Goal: Task Accomplishment & Management: Use online tool/utility

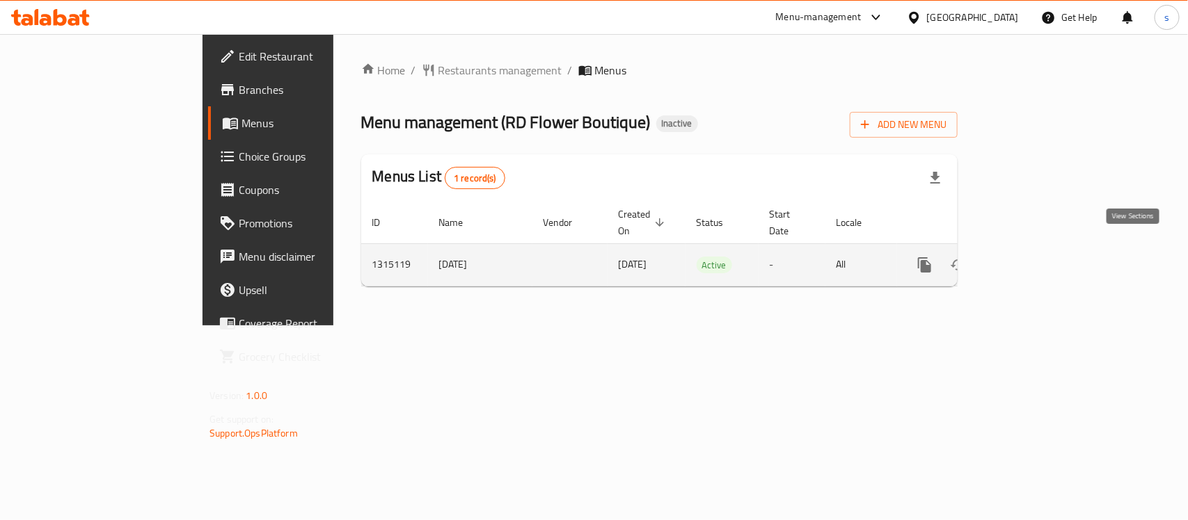
click at [1033, 257] on icon "enhanced table" at bounding box center [1024, 265] width 17 height 17
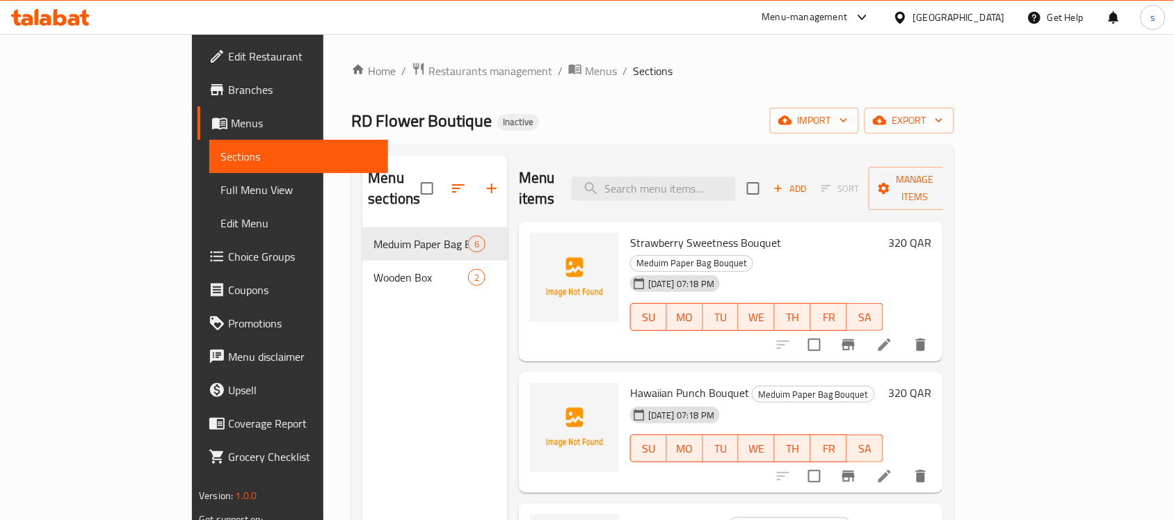
click at [221, 160] on span "Sections" at bounding box center [299, 156] width 157 height 17
click at [231, 122] on span "Menus" at bounding box center [304, 123] width 146 height 17
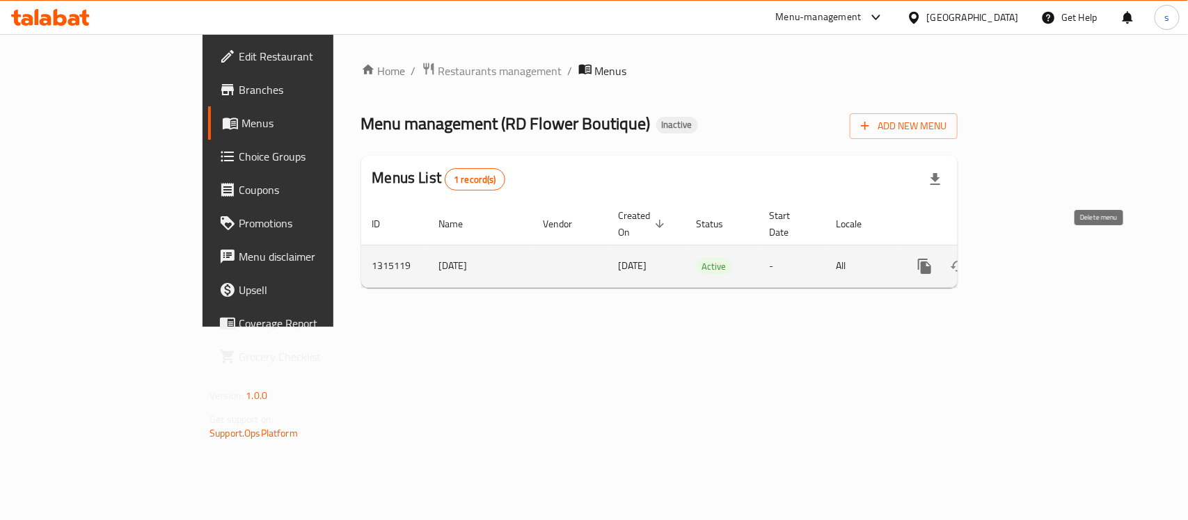
click at [996, 260] on icon "enhanced table" at bounding box center [992, 266] width 10 height 13
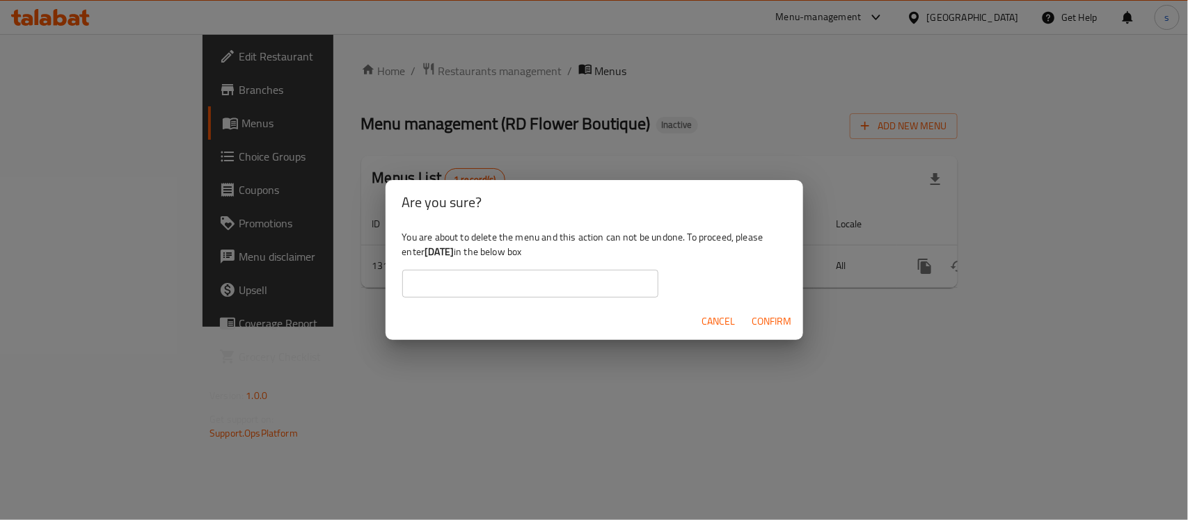
click at [710, 321] on span "Cancel" at bounding box center [718, 321] width 33 height 17
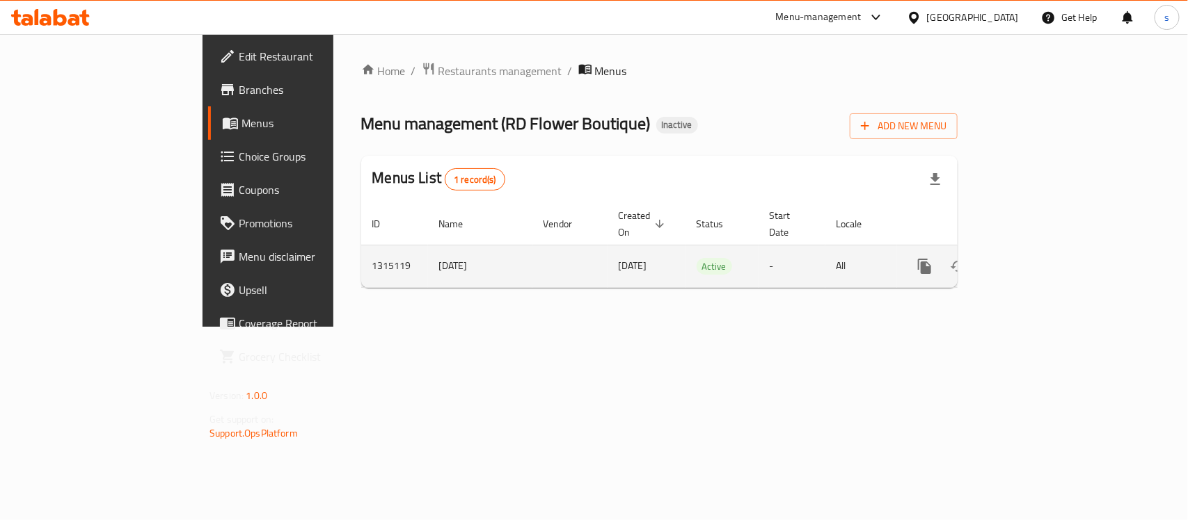
click at [428, 251] on td "[DATE]" at bounding box center [480, 266] width 104 height 42
copy td "[DATE]"
click at [619, 257] on span "29/09/2025" at bounding box center [633, 266] width 29 height 18
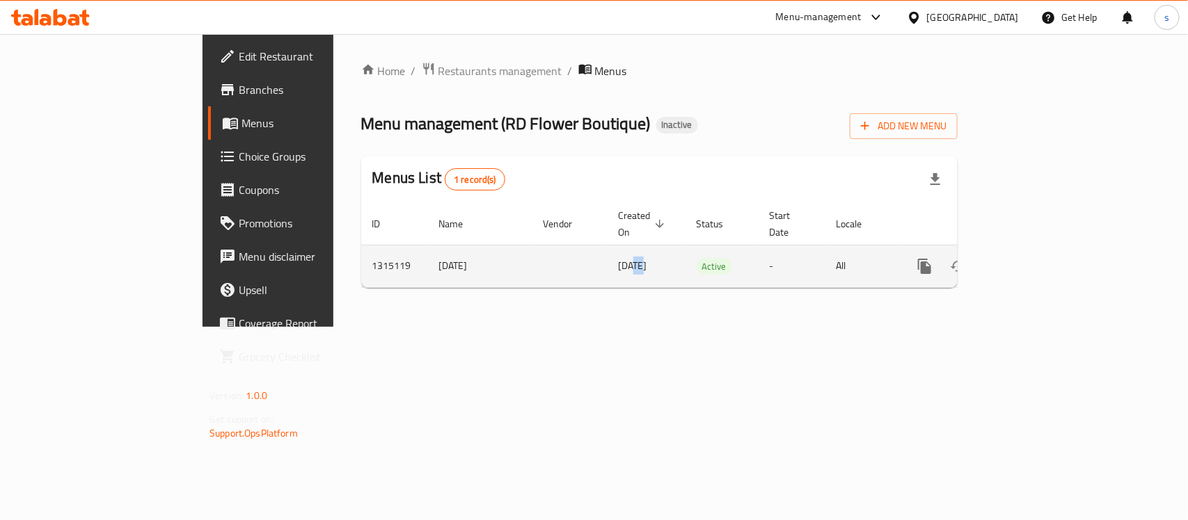
click at [619, 257] on span "29/09/2025" at bounding box center [633, 266] width 29 height 18
copy span "29/09/2025"
click at [1000, 258] on icon "enhanced table" at bounding box center [991, 266] width 17 height 17
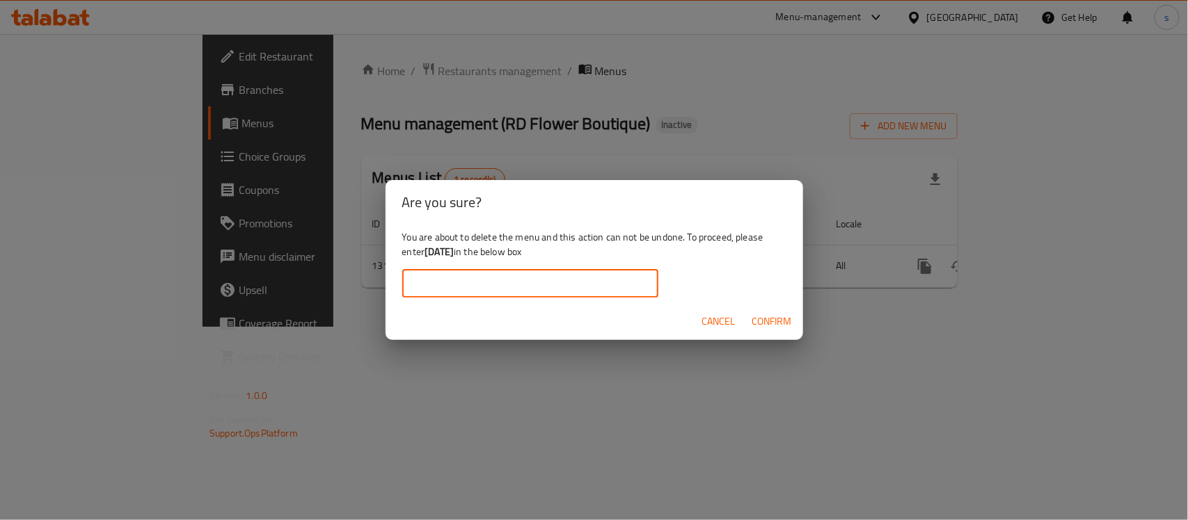
click at [515, 279] on input "text" at bounding box center [530, 284] width 256 height 28
paste input "29/09/2025"
type input "29/09/2025"
click at [780, 321] on span "Confirm" at bounding box center [772, 321] width 40 height 17
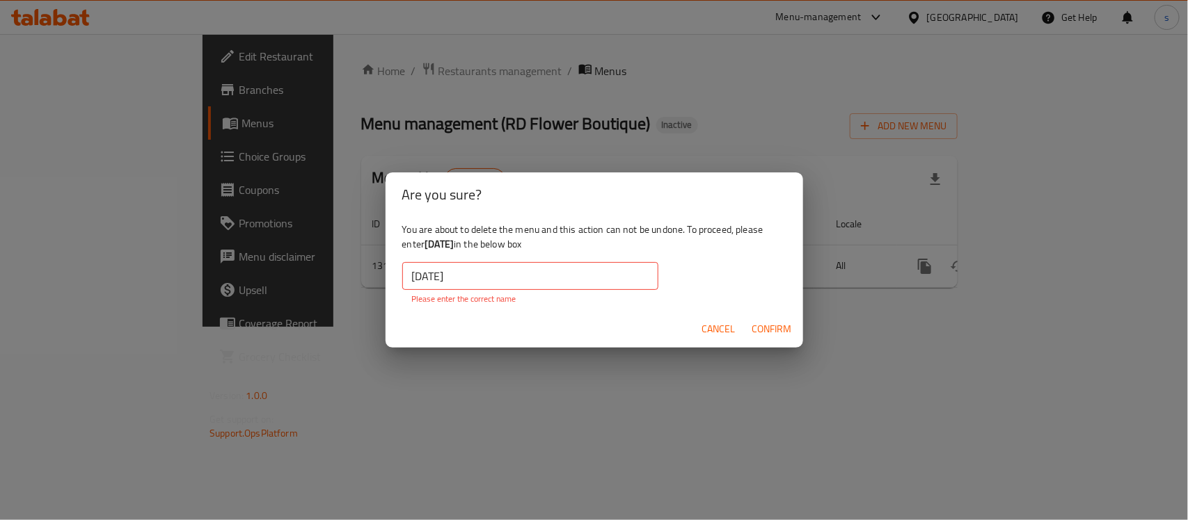
click at [706, 328] on span "Cancel" at bounding box center [718, 329] width 33 height 17
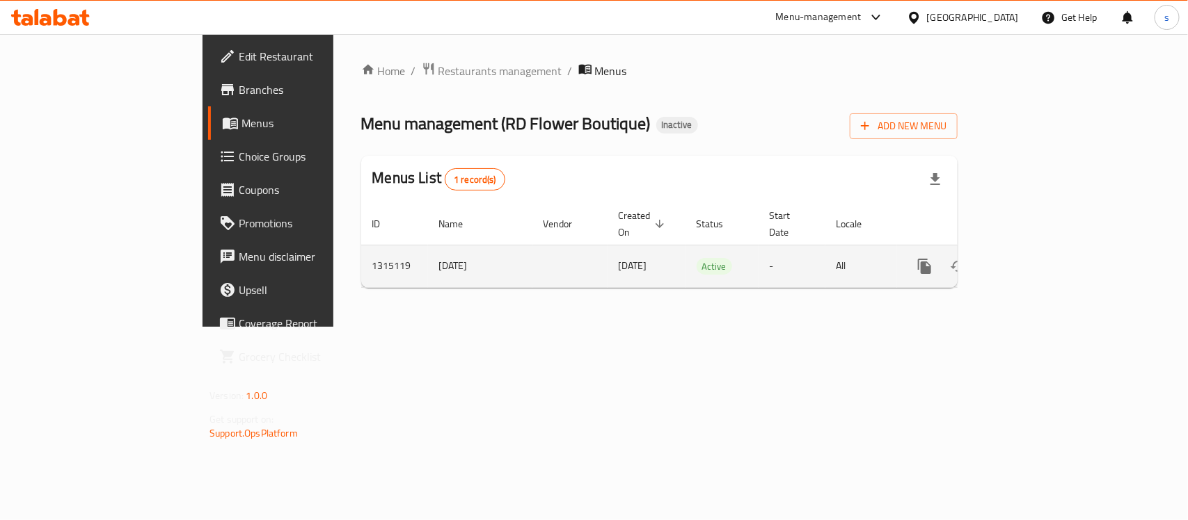
click at [428, 252] on td "[DATE]" at bounding box center [480, 266] width 104 height 42
copy td "[DATE]"
click at [1000, 258] on icon "enhanced table" at bounding box center [991, 266] width 17 height 17
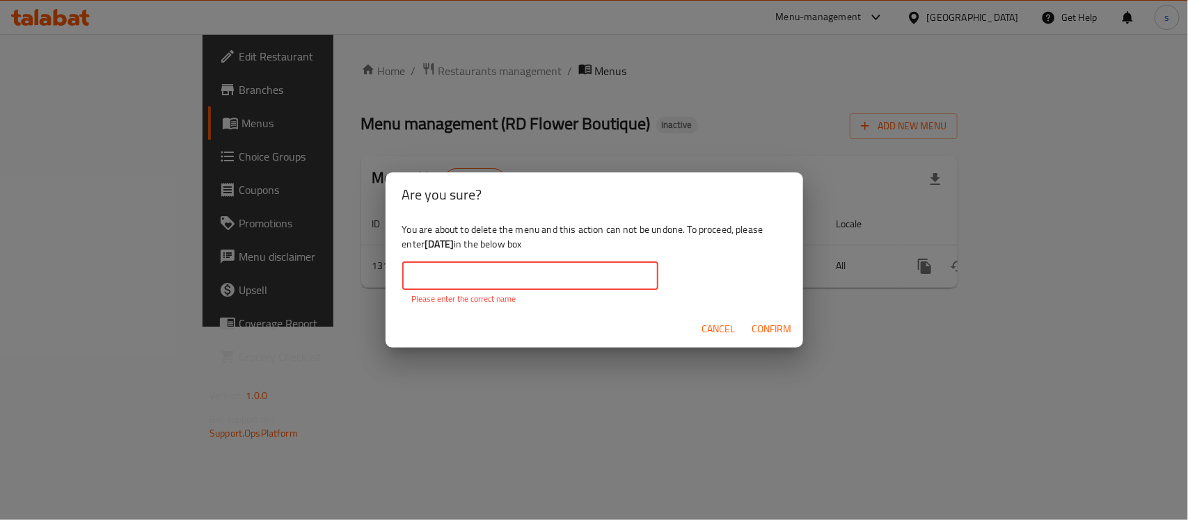
click at [573, 273] on input "text" at bounding box center [530, 276] width 256 height 28
paste input "[DATE]"
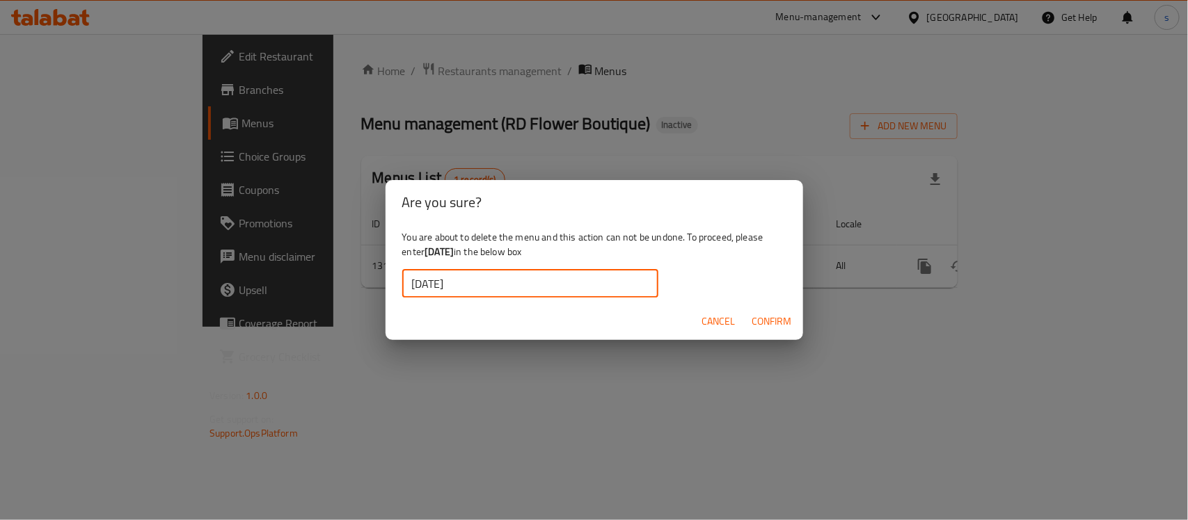
type input "[DATE]"
click at [771, 322] on span "Confirm" at bounding box center [772, 321] width 40 height 17
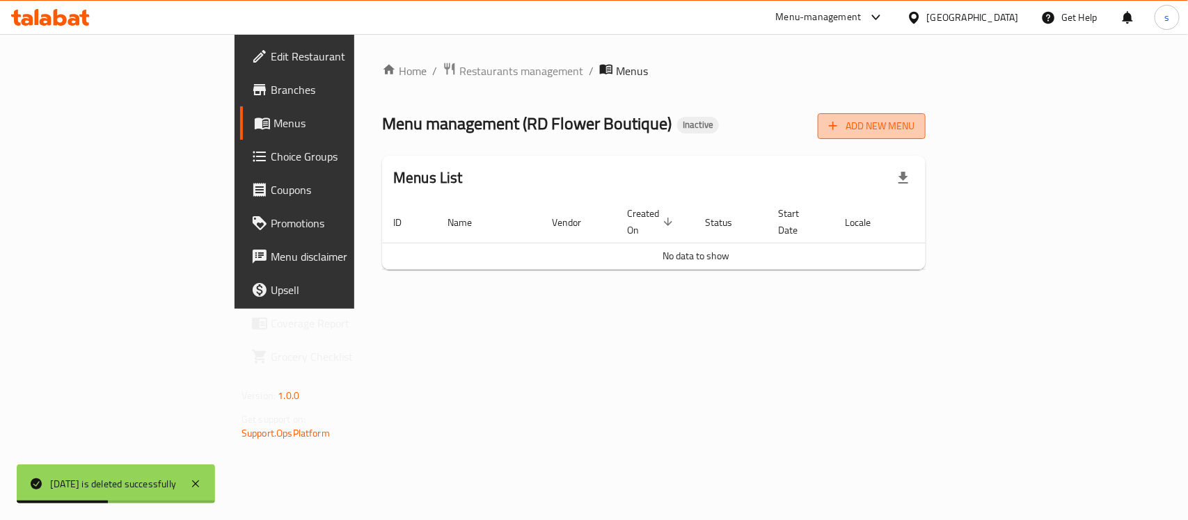
click at [914, 122] on span "Add New Menu" at bounding box center [872, 126] width 86 height 17
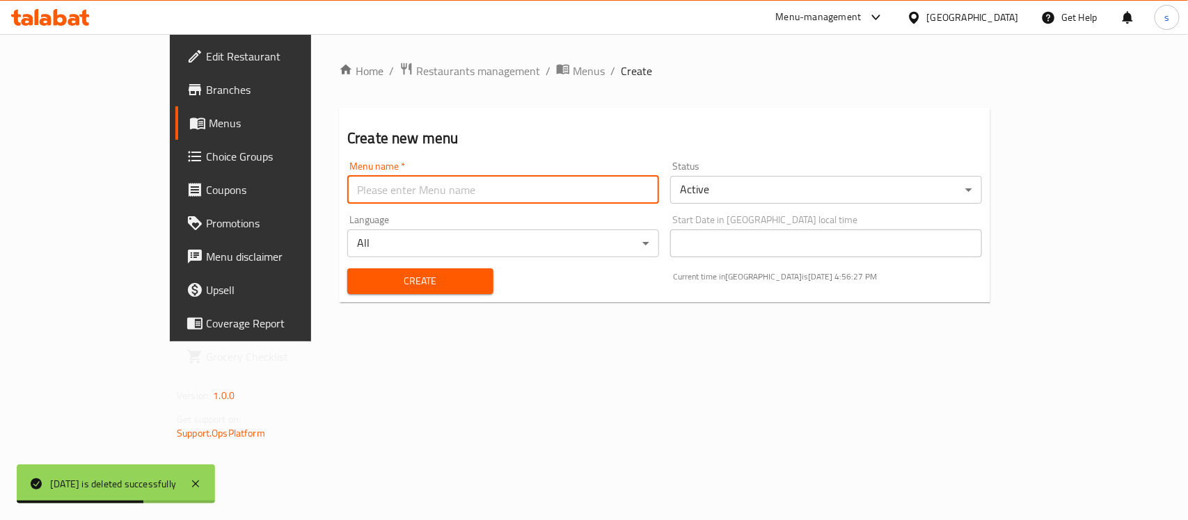
click at [347, 190] on input "text" at bounding box center [503, 190] width 312 height 28
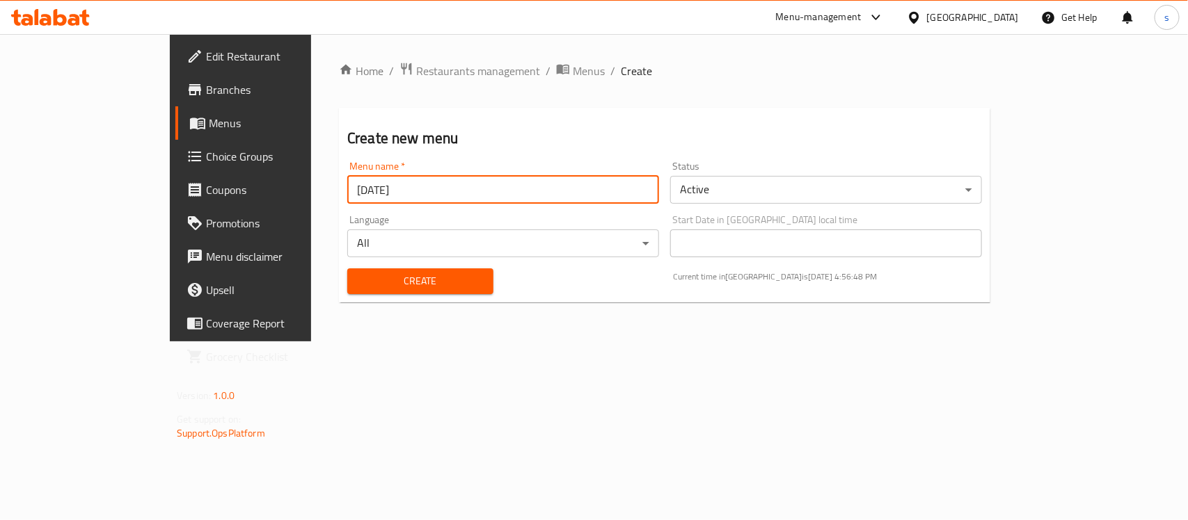
type input "[DATE]"
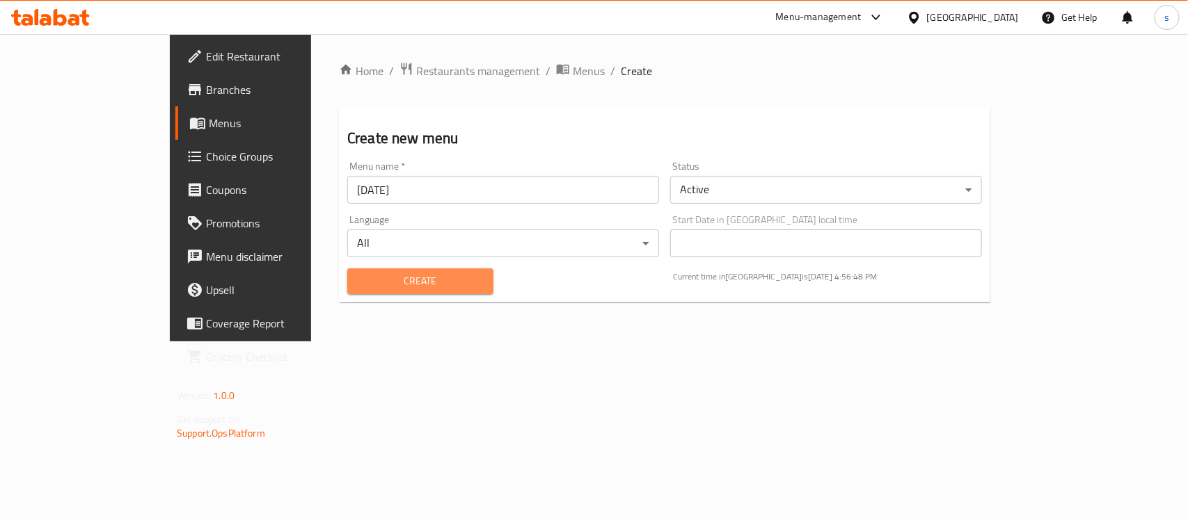
click at [358, 273] on span "Create" at bounding box center [420, 281] width 124 height 17
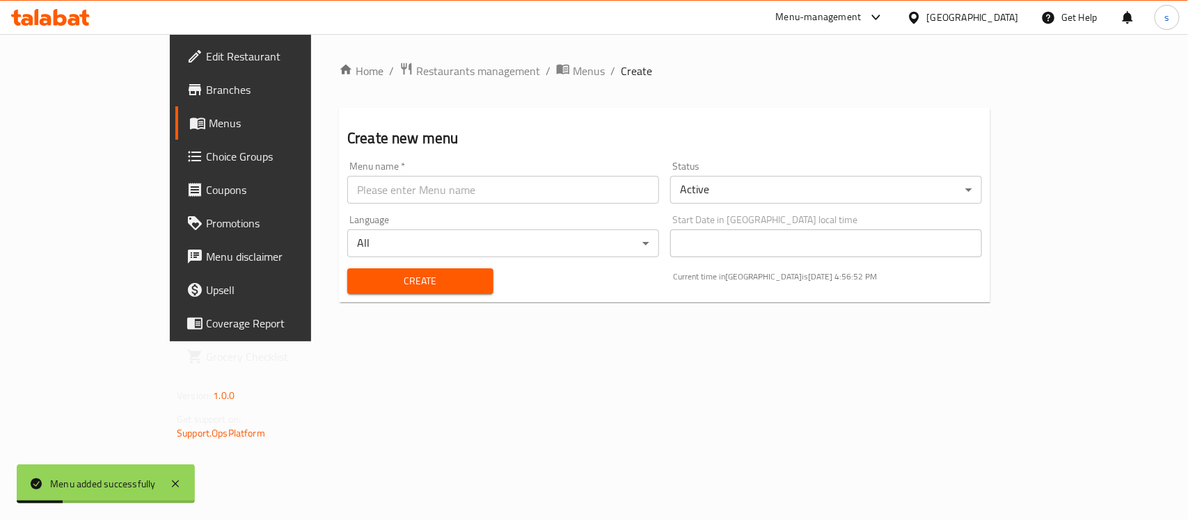
click at [209, 119] on span "Menus" at bounding box center [283, 123] width 148 height 17
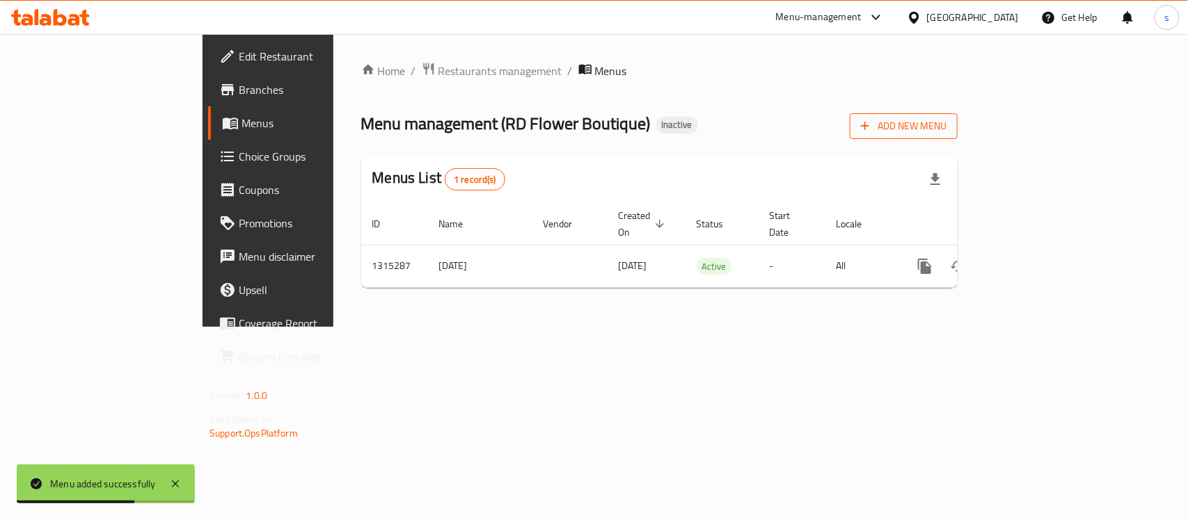
click at [946, 123] on span "Add New Menu" at bounding box center [904, 126] width 86 height 17
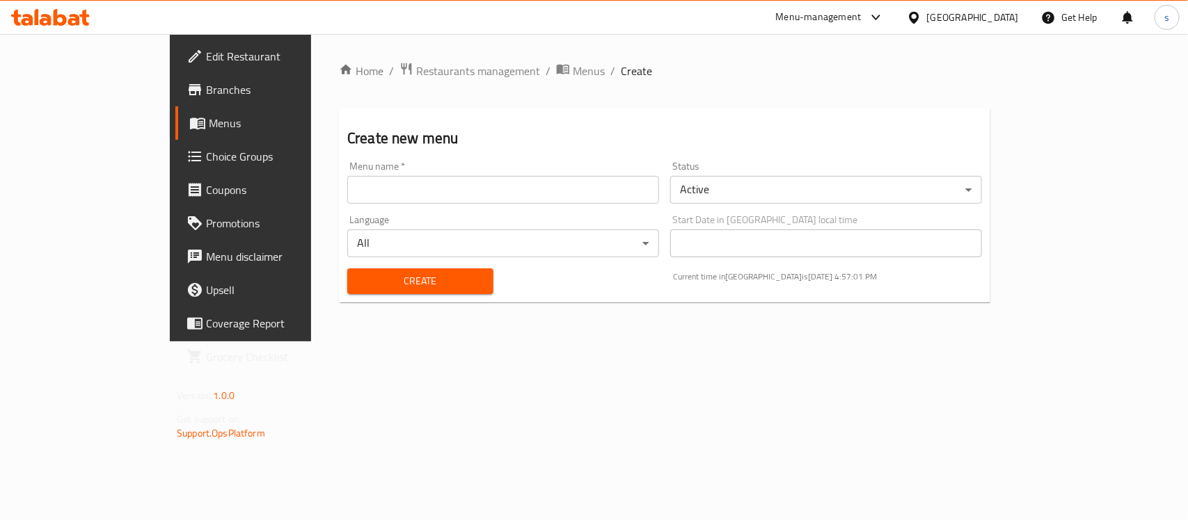
click at [209, 122] on span "Menus" at bounding box center [283, 123] width 148 height 17
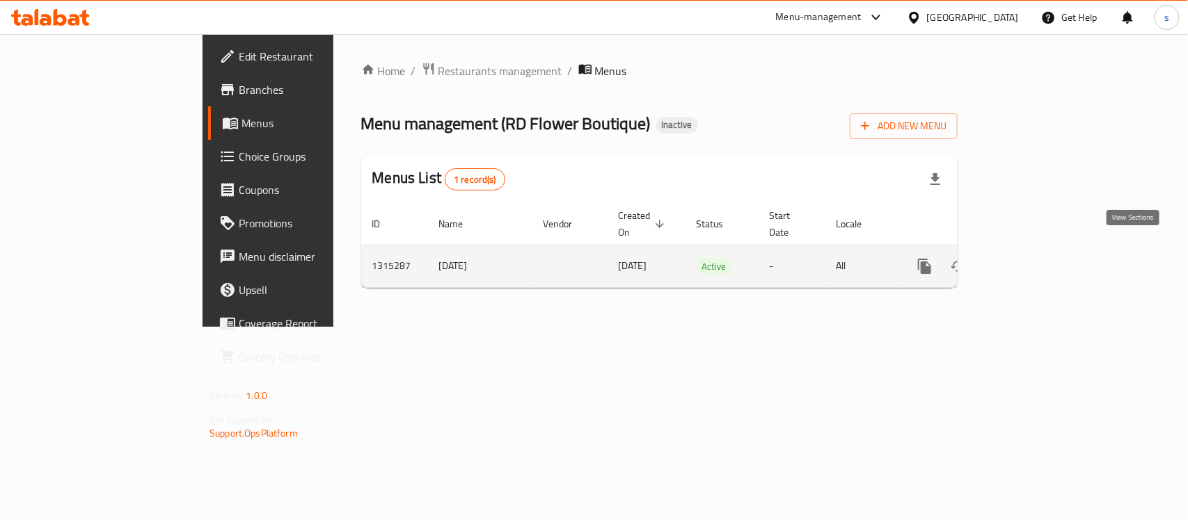
click at [1033, 258] on icon "enhanced table" at bounding box center [1024, 266] width 17 height 17
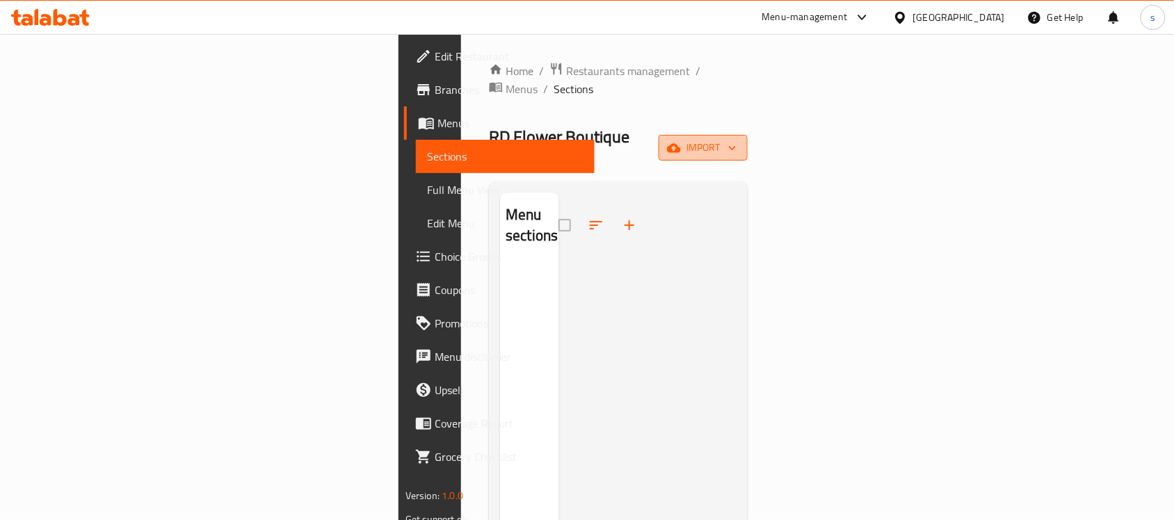
click at [737, 139] on span "import" at bounding box center [703, 147] width 67 height 17
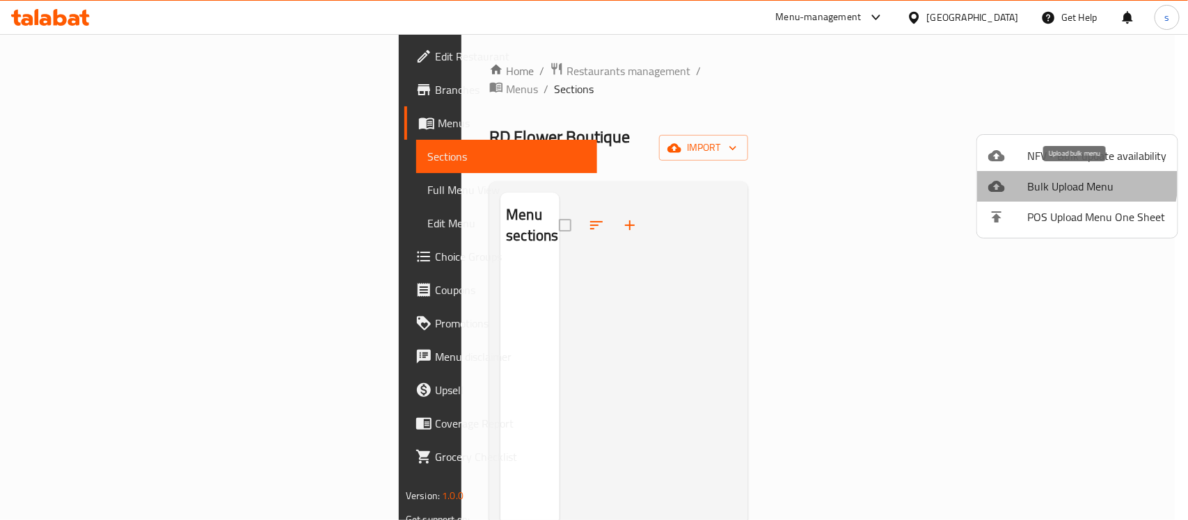
click at [1070, 181] on span "Bulk Upload Menu" at bounding box center [1096, 186] width 139 height 17
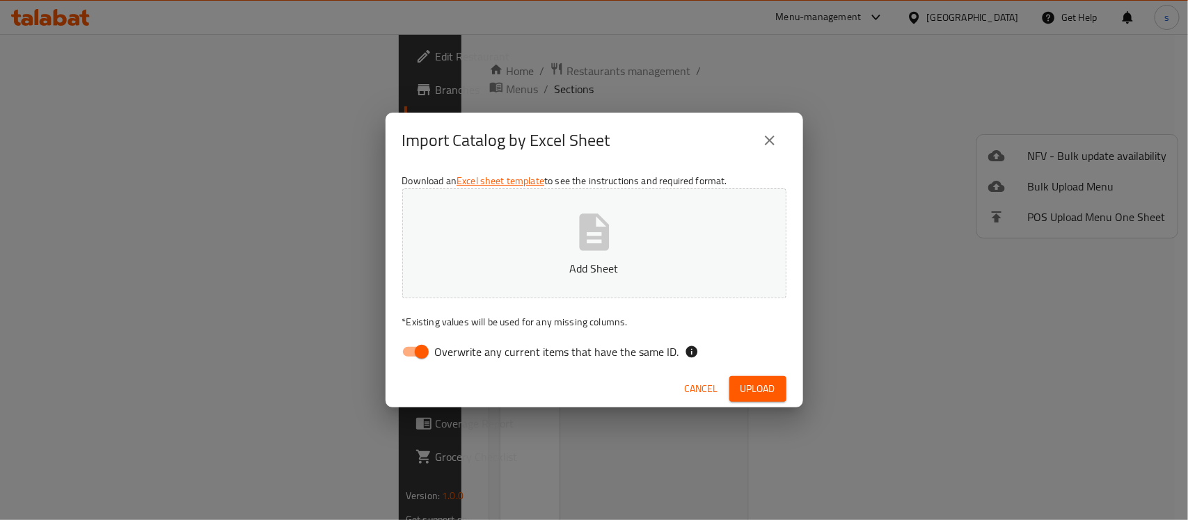
drag, startPoint x: 422, startPoint y: 349, endPoint x: 433, endPoint y: 344, distance: 12.8
click at [421, 349] on input "Overwrite any current items that have the same ID." at bounding box center [421, 352] width 79 height 26
checkbox input "false"
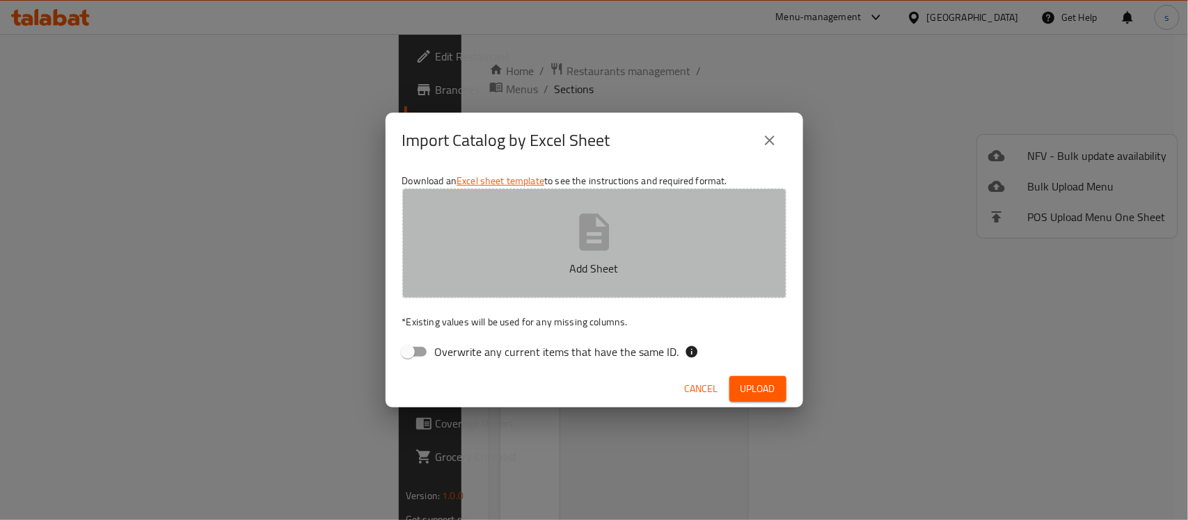
click at [605, 246] on icon "button" at bounding box center [594, 232] width 30 height 37
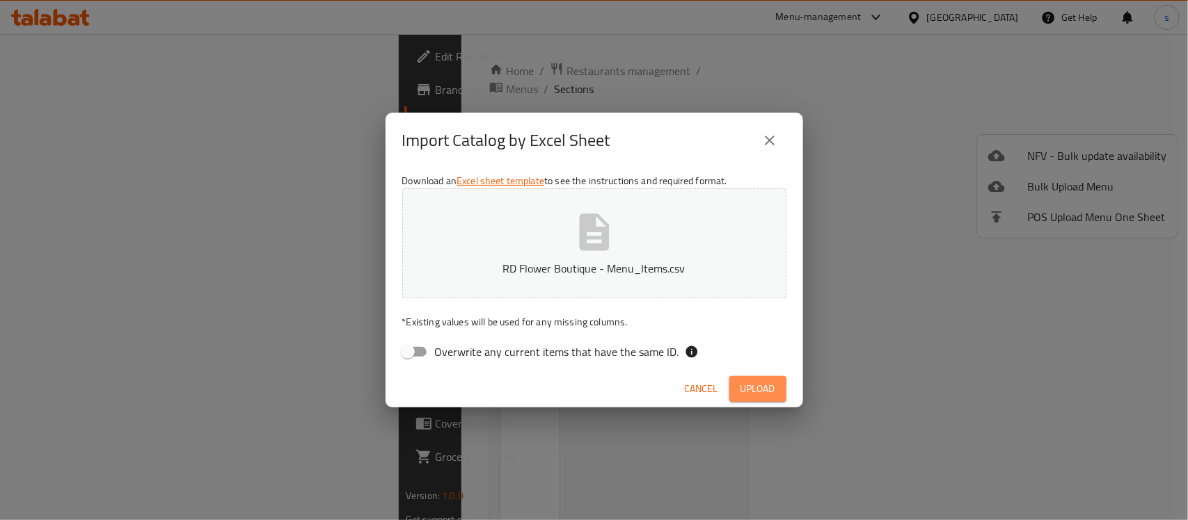
click at [765, 390] on span "Upload" at bounding box center [757, 389] width 35 height 17
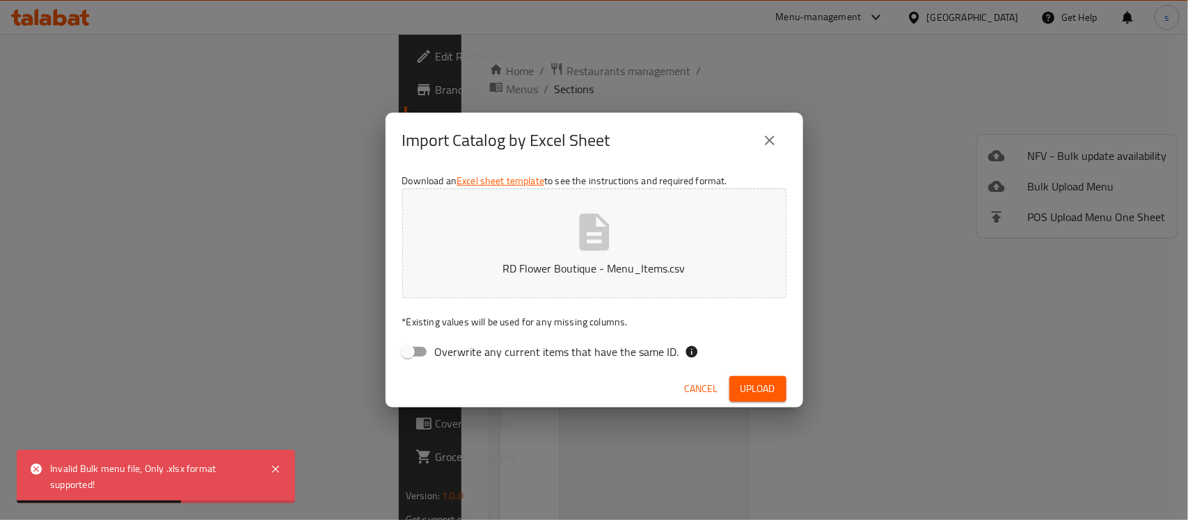
click at [161, 478] on div "Invalid Bulk menu file, Only .xlsx format supported!" at bounding box center [153, 476] width 206 height 31
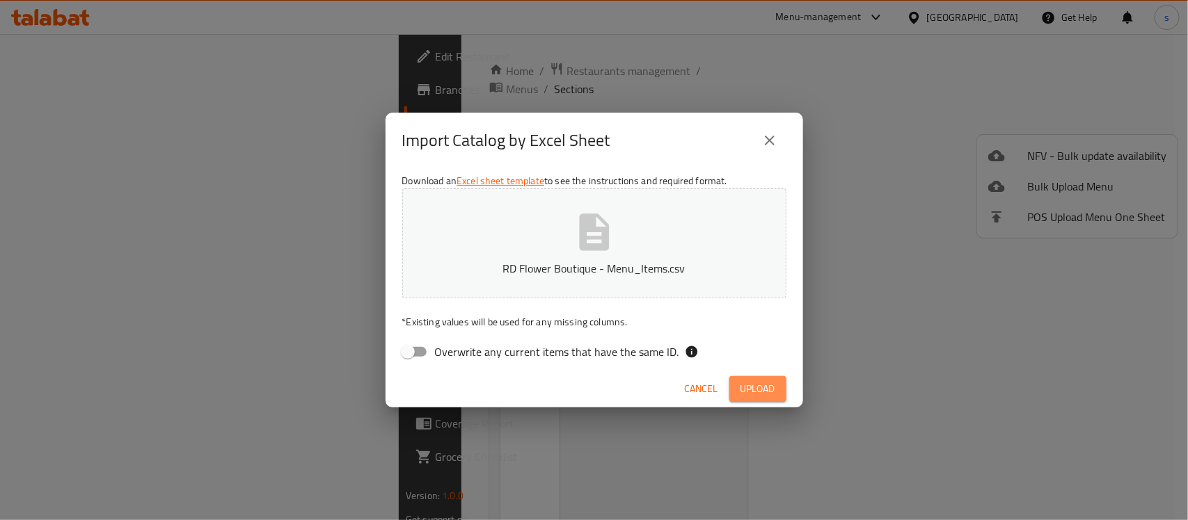
click at [760, 391] on span "Upload" at bounding box center [757, 389] width 35 height 17
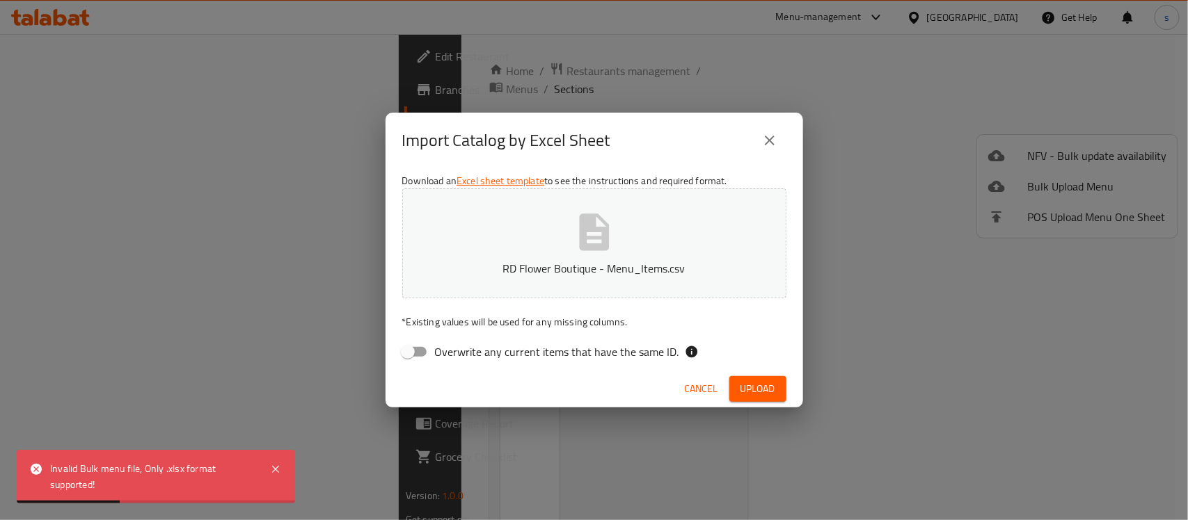
click at [772, 140] on icon "close" at bounding box center [769, 140] width 17 height 17
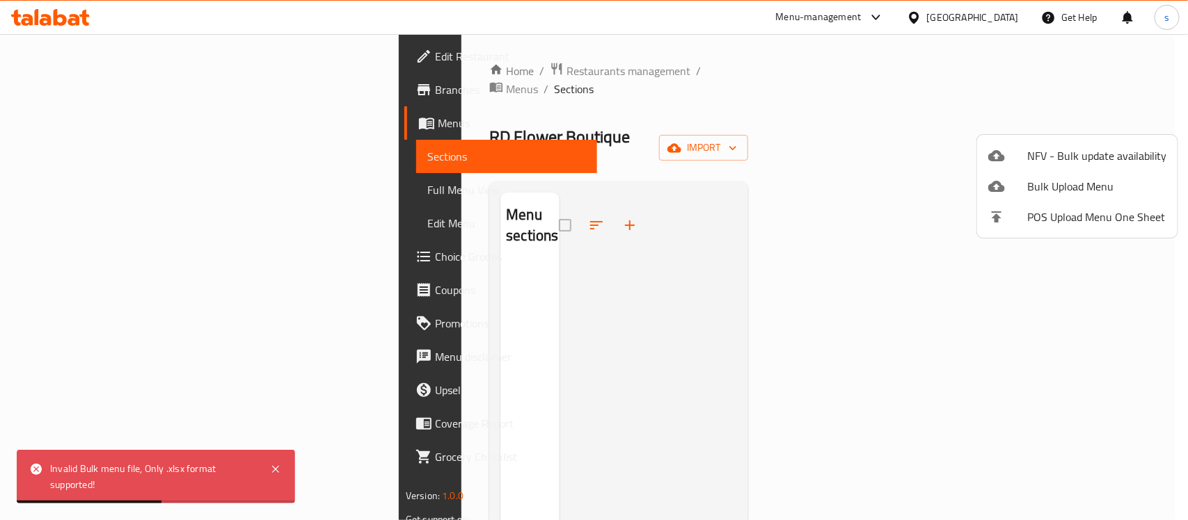
click at [931, 271] on div at bounding box center [594, 260] width 1188 height 520
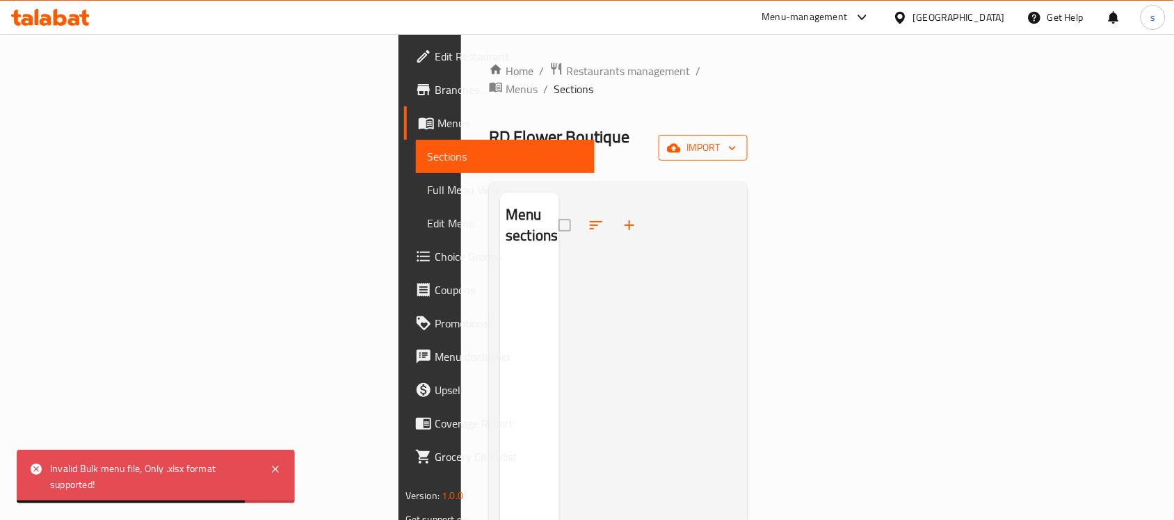
click at [737, 139] on span "import" at bounding box center [703, 147] width 67 height 17
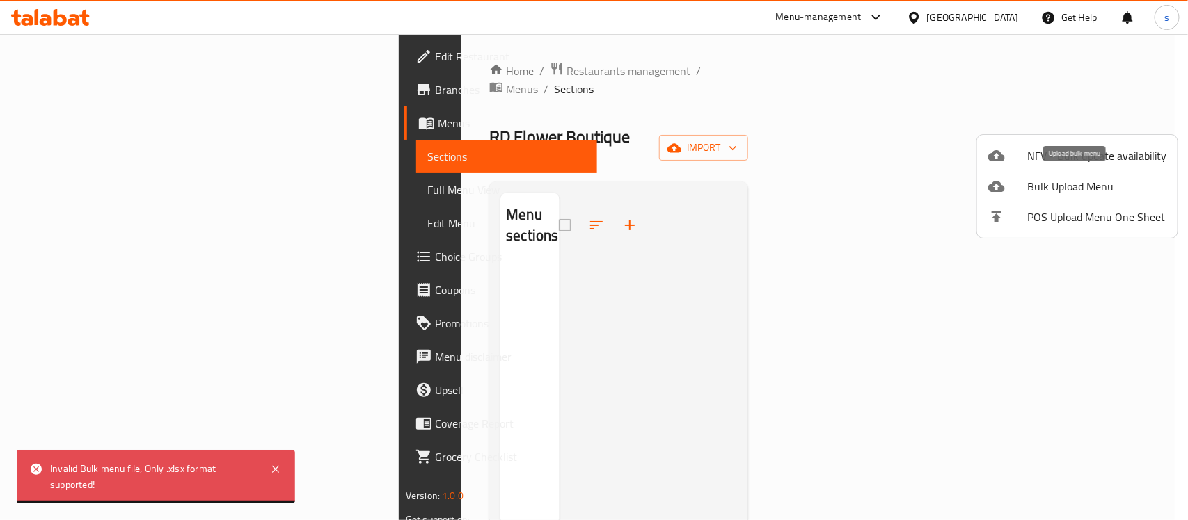
click at [1033, 180] on span "Bulk Upload Menu" at bounding box center [1096, 186] width 139 height 17
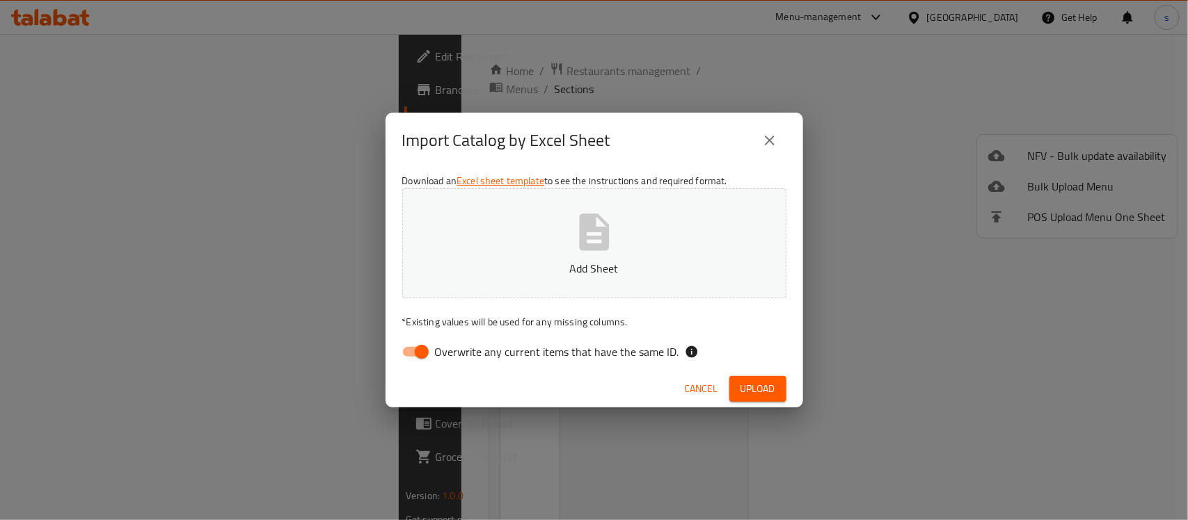
click at [425, 349] on input "Overwrite any current items that have the same ID." at bounding box center [421, 352] width 79 height 26
checkbox input "false"
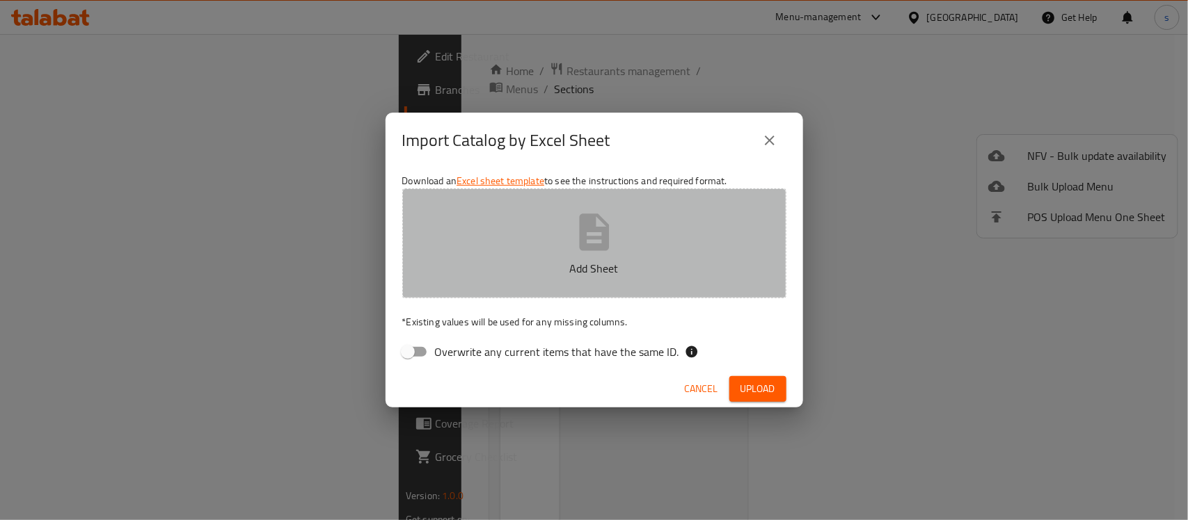
click at [593, 234] on icon "button" at bounding box center [594, 232] width 45 height 45
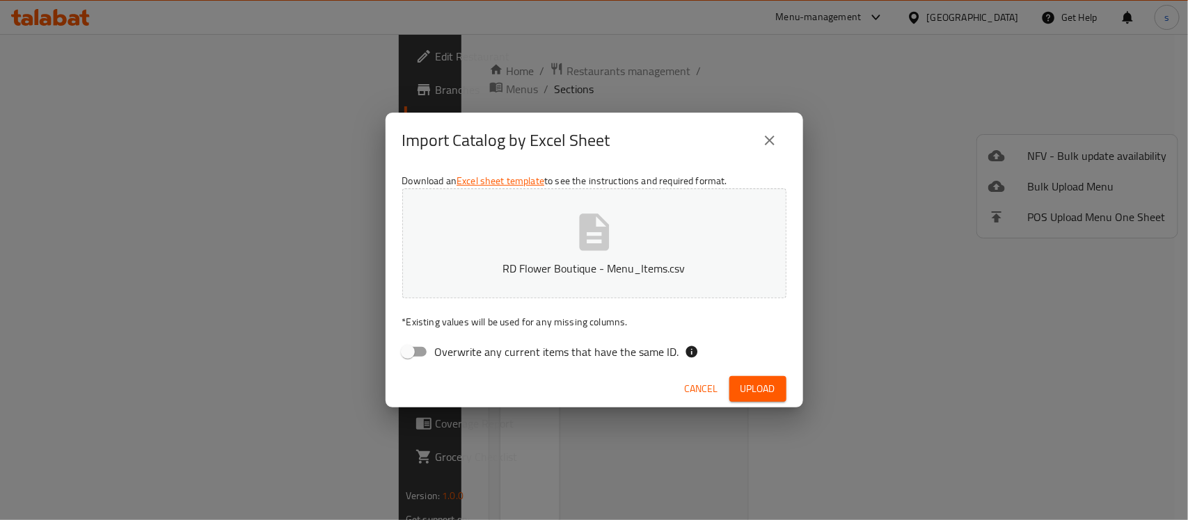
click at [752, 383] on span "Upload" at bounding box center [757, 389] width 35 height 17
click at [771, 143] on icon "close" at bounding box center [770, 141] width 10 height 10
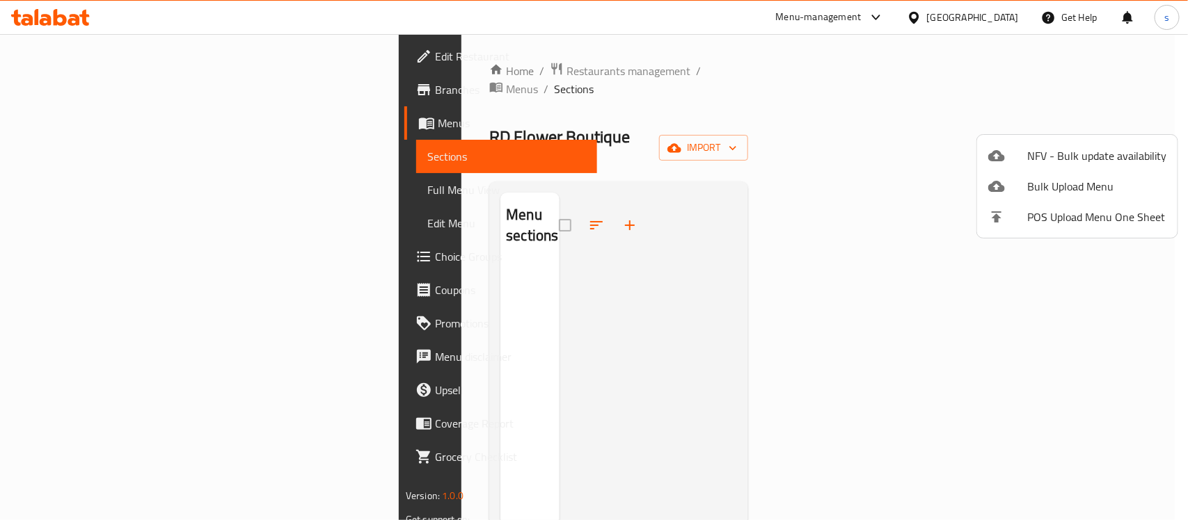
click at [66, 122] on div at bounding box center [594, 260] width 1188 height 520
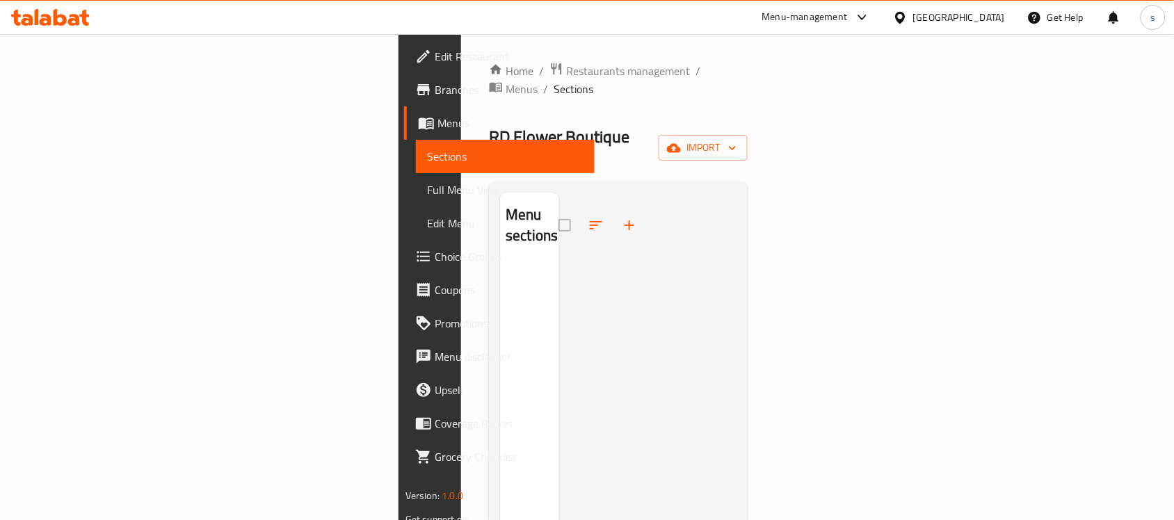
click at [438, 117] on span "Menus" at bounding box center [511, 123] width 146 height 17
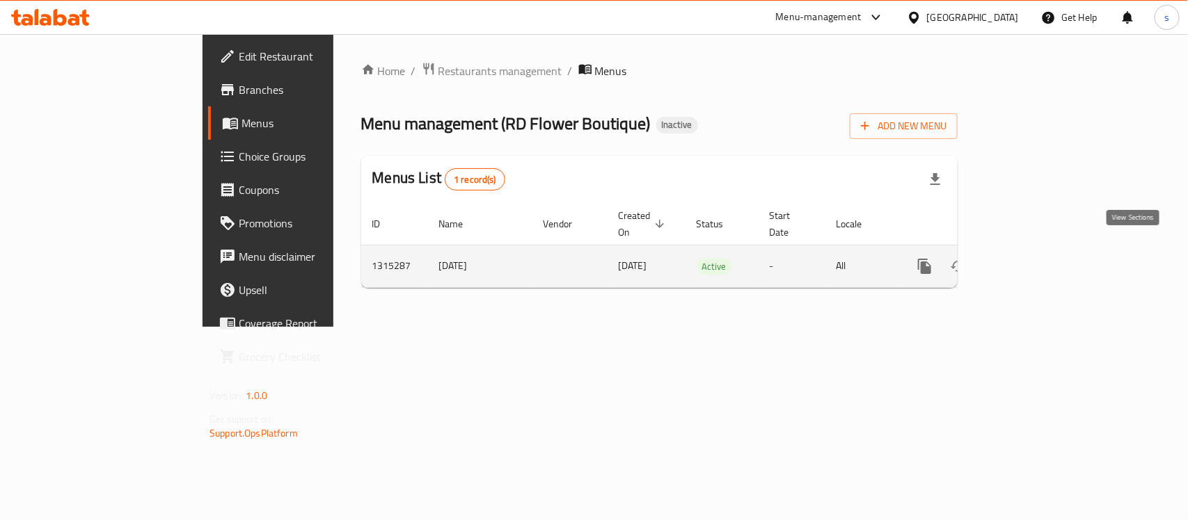
click at [1033, 258] on icon "enhanced table" at bounding box center [1024, 266] width 17 height 17
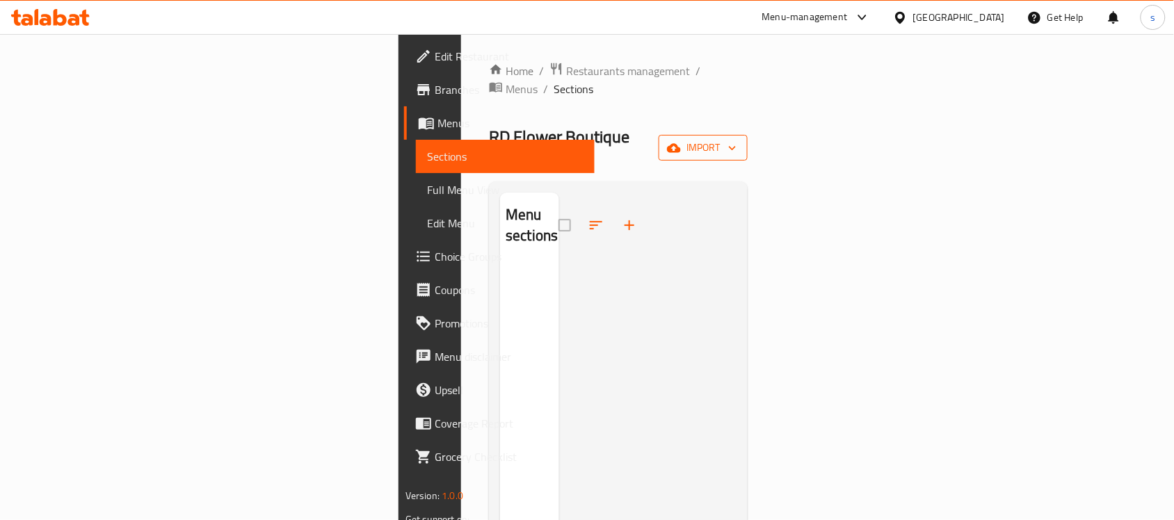
click at [737, 139] on span "import" at bounding box center [703, 147] width 67 height 17
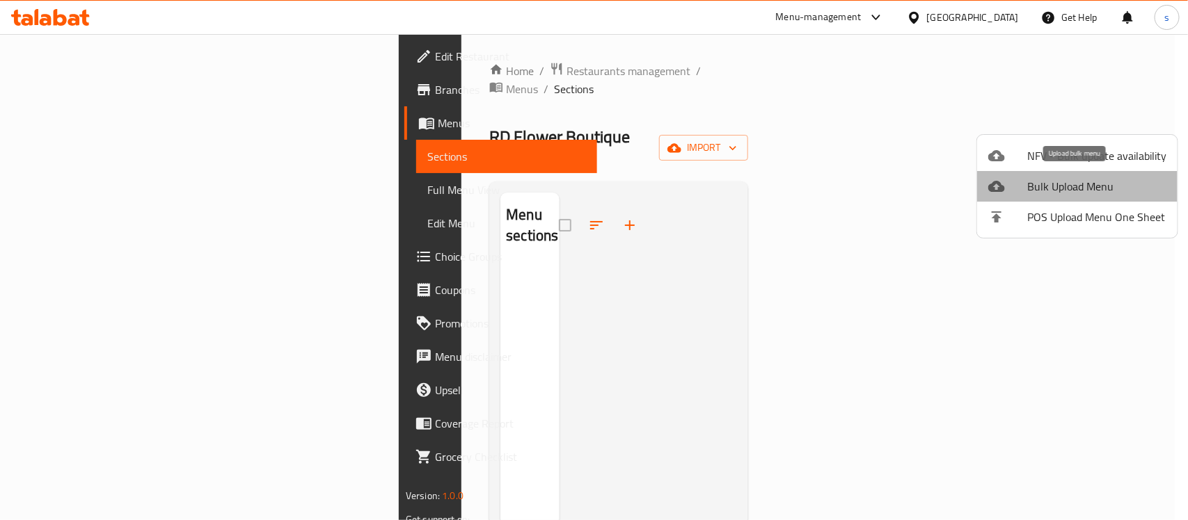
click at [1078, 186] on span "Bulk Upload Menu" at bounding box center [1096, 186] width 139 height 17
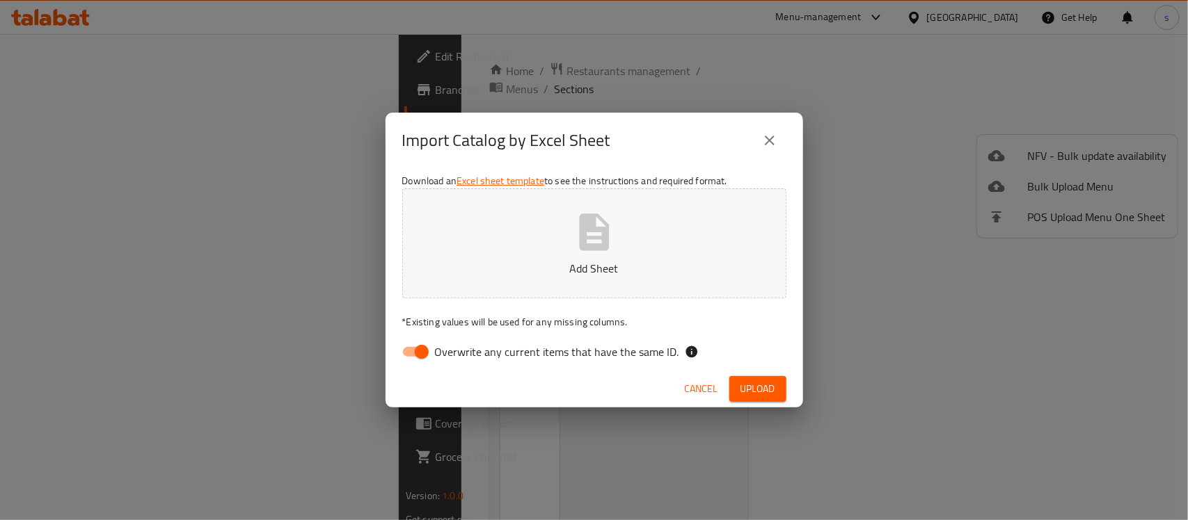
click at [424, 351] on input "Overwrite any current items that have the same ID." at bounding box center [421, 352] width 79 height 26
checkbox input "false"
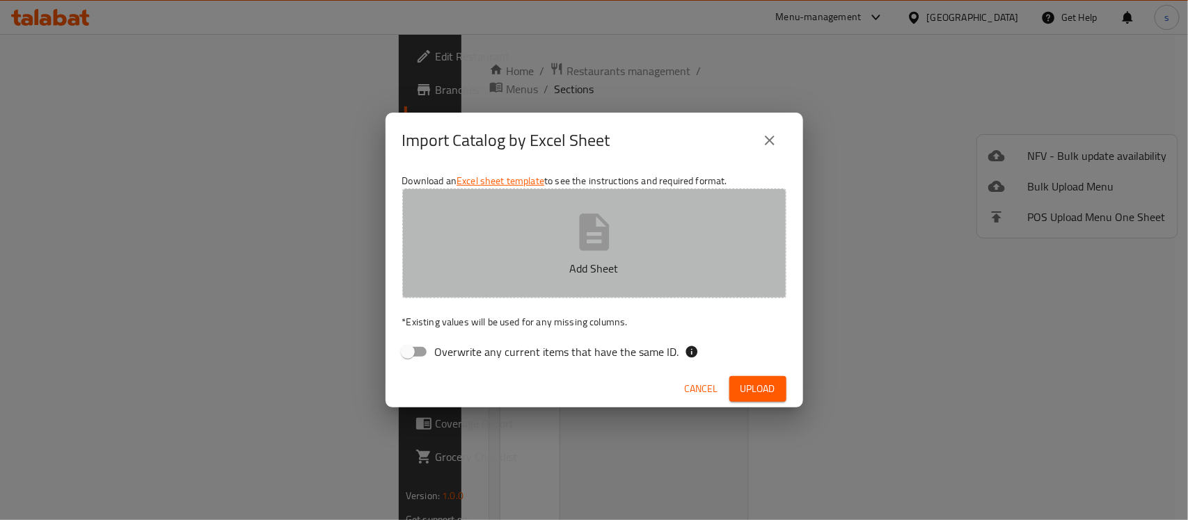
click at [602, 245] on icon "button" at bounding box center [594, 232] width 30 height 37
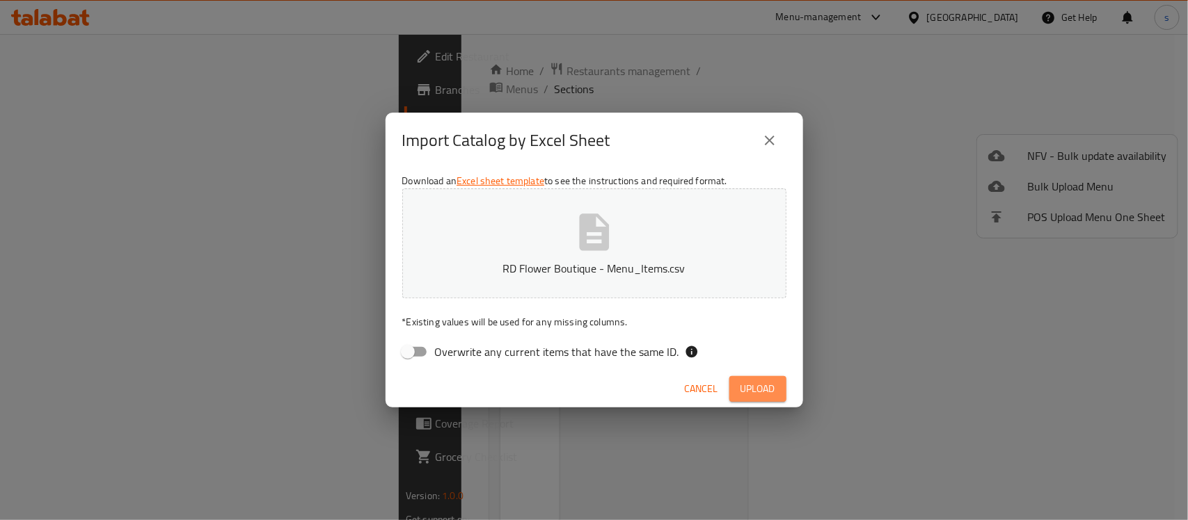
click at [758, 392] on span "Upload" at bounding box center [757, 389] width 35 height 17
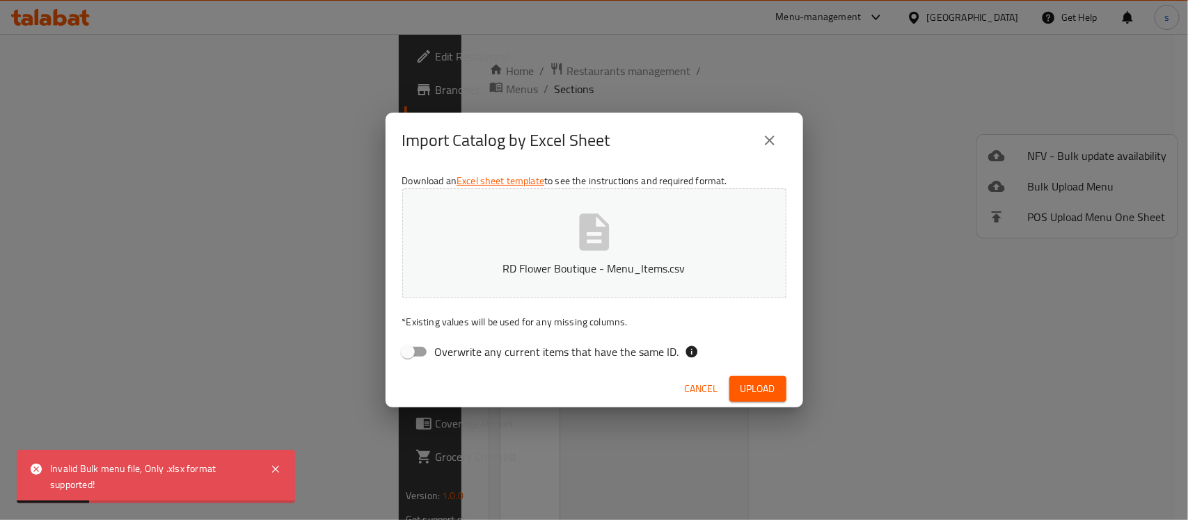
click at [698, 390] on span "Cancel" at bounding box center [701, 389] width 33 height 17
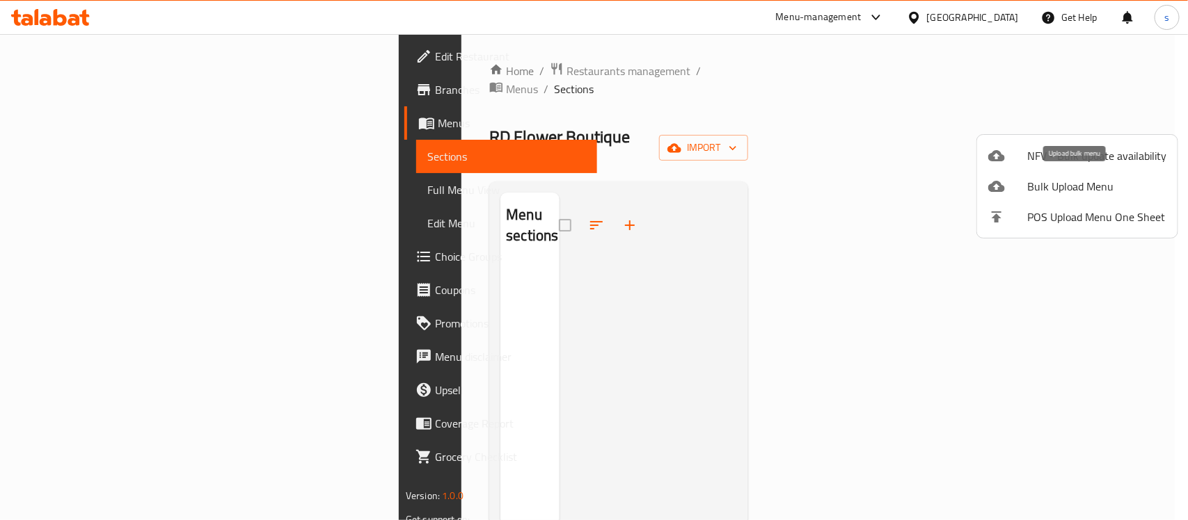
click at [1074, 191] on span "Bulk Upload Menu" at bounding box center [1096, 186] width 139 height 17
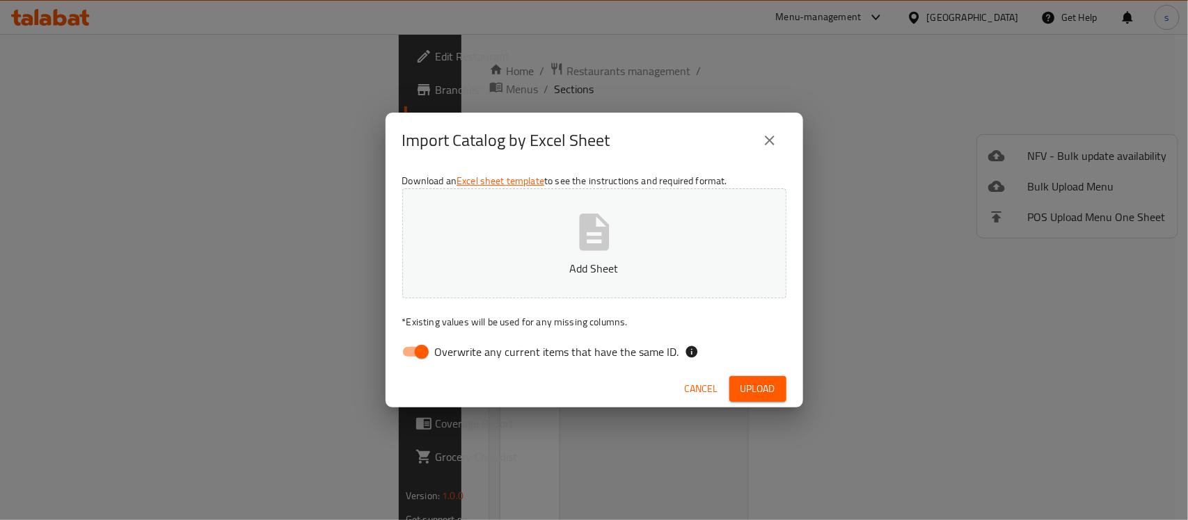
click at [416, 348] on input "Overwrite any current items that have the same ID." at bounding box center [421, 352] width 79 height 26
checkbox input "false"
click at [589, 228] on icon "button" at bounding box center [594, 232] width 30 height 37
click at [753, 392] on span "Upload" at bounding box center [757, 389] width 35 height 17
click at [774, 136] on icon "close" at bounding box center [769, 140] width 17 height 17
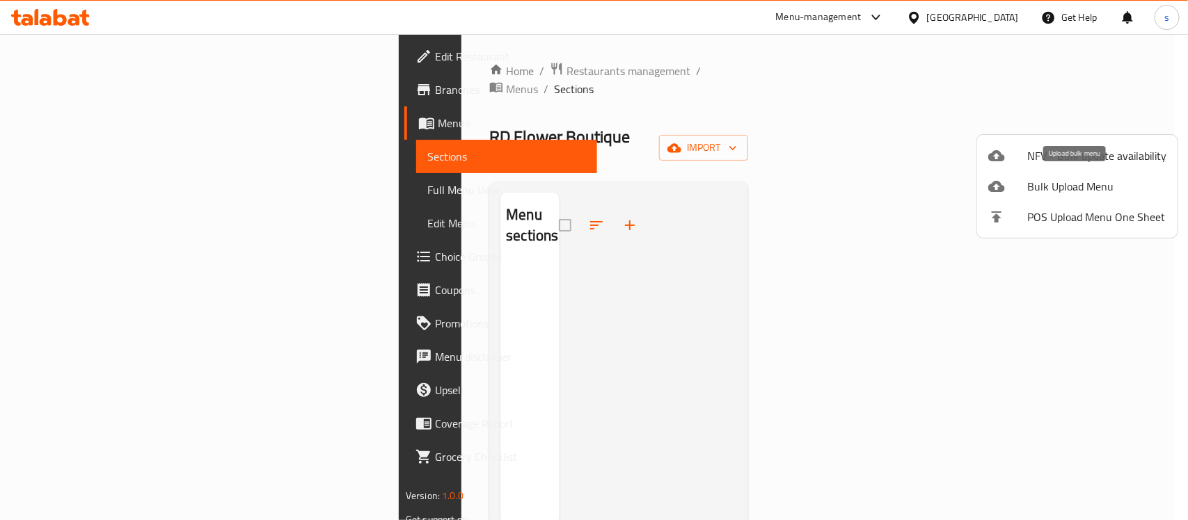
click at [1072, 184] on span "Bulk Upload Menu" at bounding box center [1096, 186] width 139 height 17
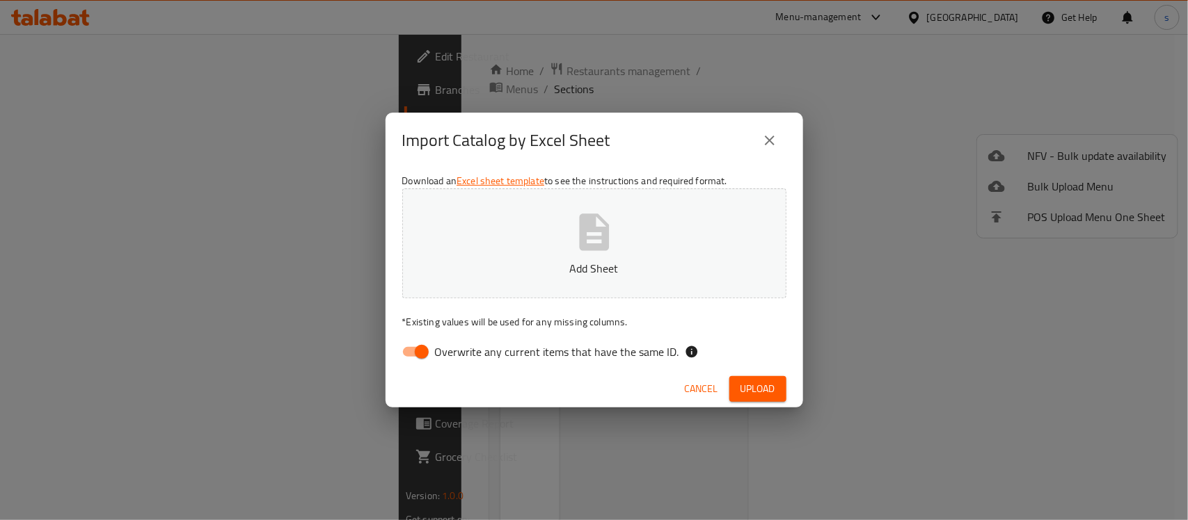
click at [416, 346] on input "Overwrite any current items that have the same ID." at bounding box center [421, 352] width 79 height 26
checkbox input "false"
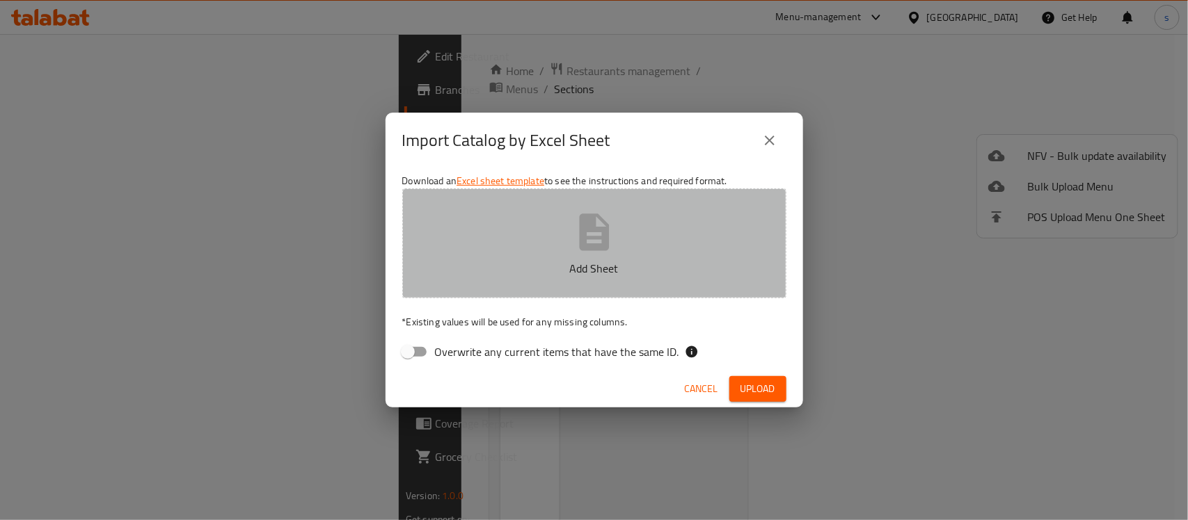
click at [495, 262] on p "Add Sheet" at bounding box center [594, 268] width 341 height 17
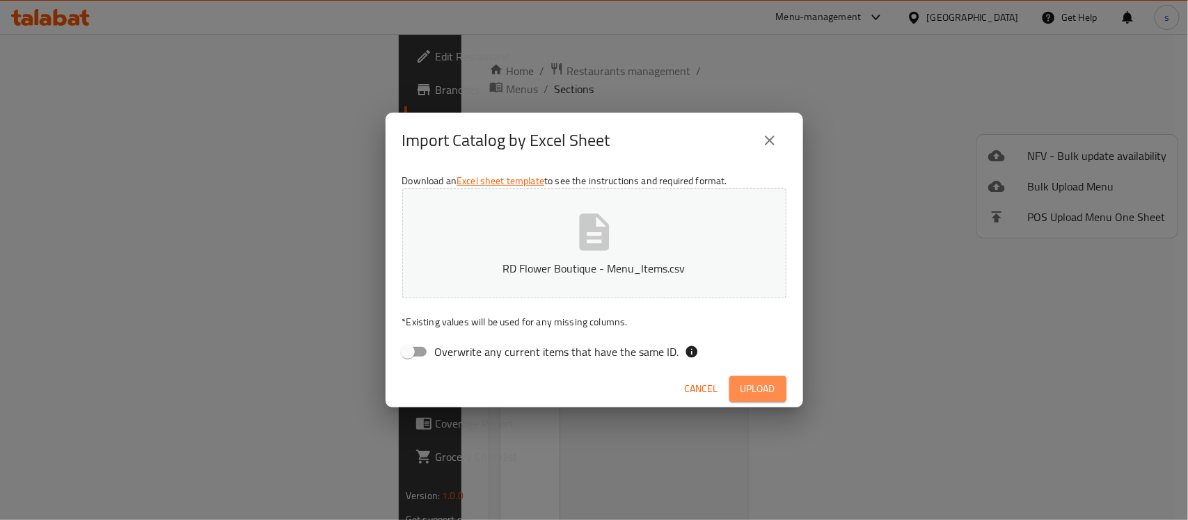
click at [750, 387] on span "Upload" at bounding box center [757, 389] width 35 height 17
click at [696, 390] on span "Cancel" at bounding box center [701, 389] width 33 height 17
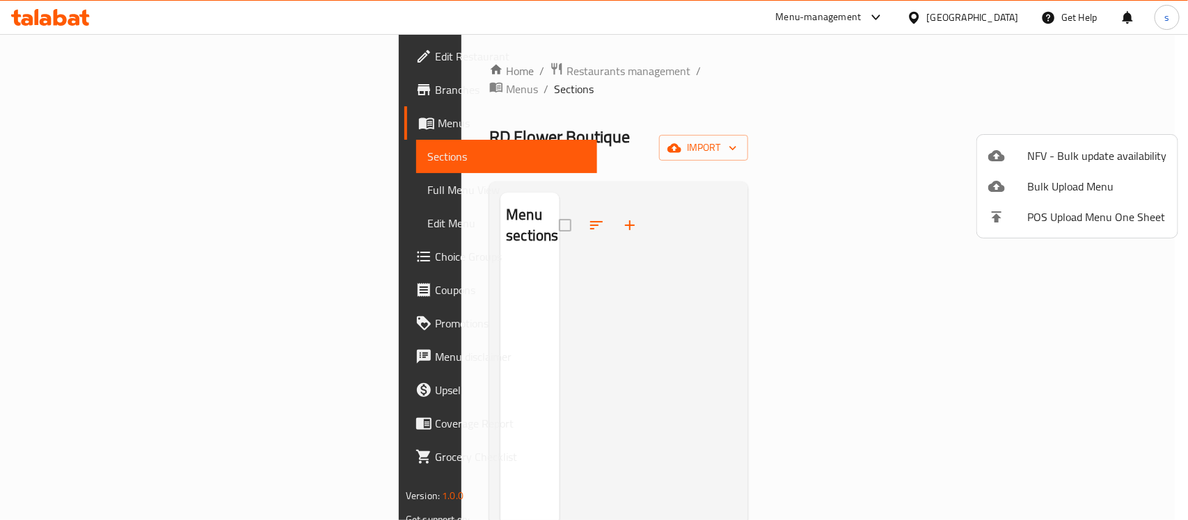
click at [1108, 315] on div at bounding box center [594, 260] width 1188 height 520
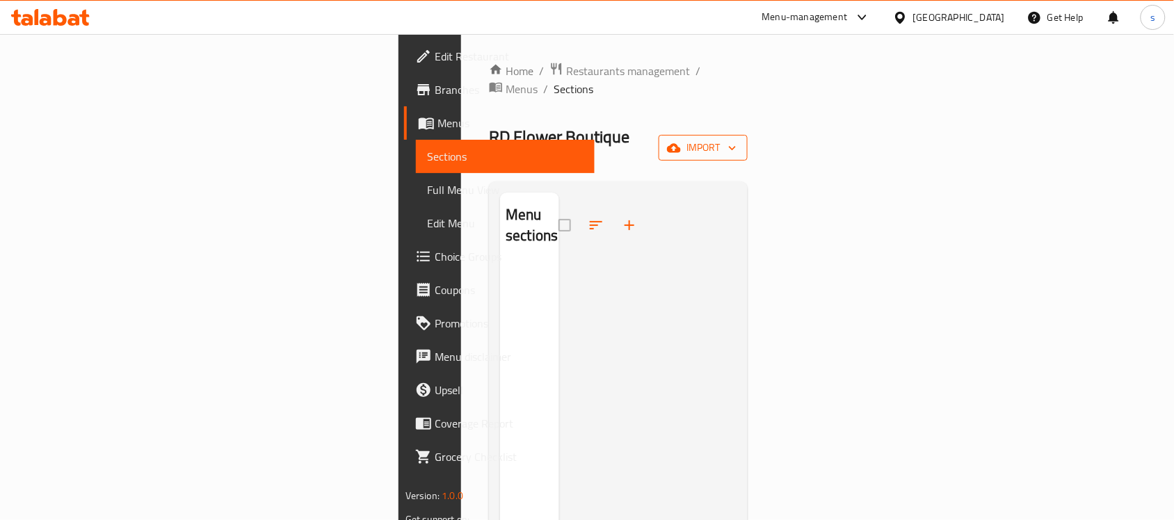
click at [737, 139] on span "import" at bounding box center [703, 147] width 67 height 17
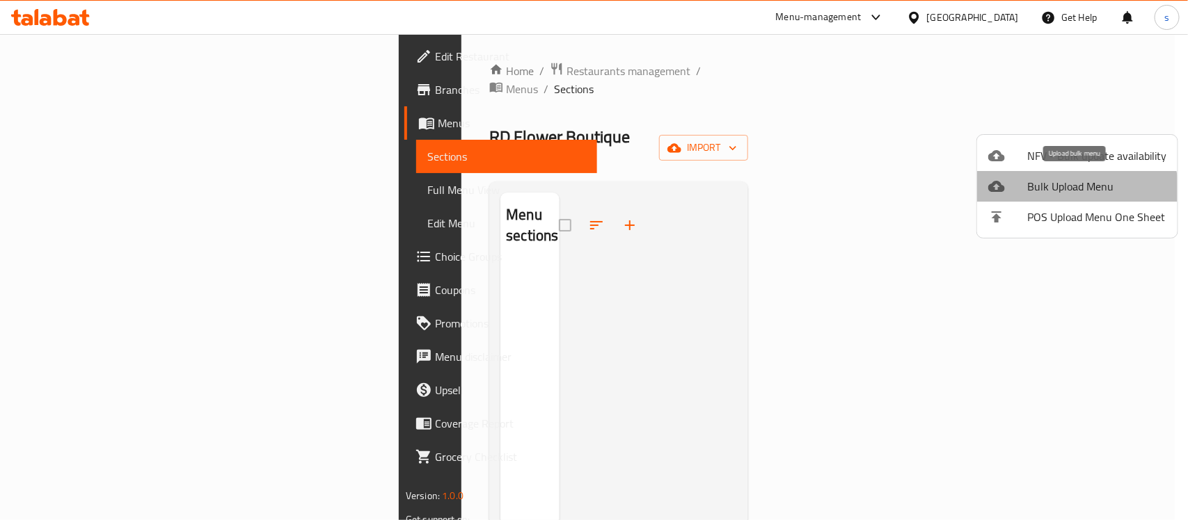
click at [1076, 192] on span "Bulk Upload Menu" at bounding box center [1096, 186] width 139 height 17
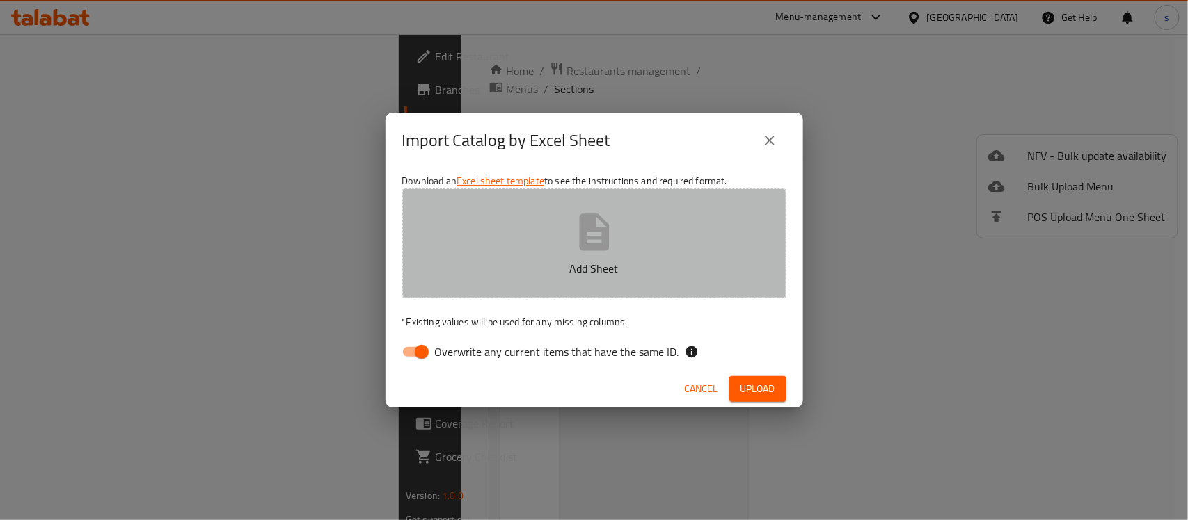
click at [647, 234] on button "Add Sheet" at bounding box center [594, 244] width 384 height 110
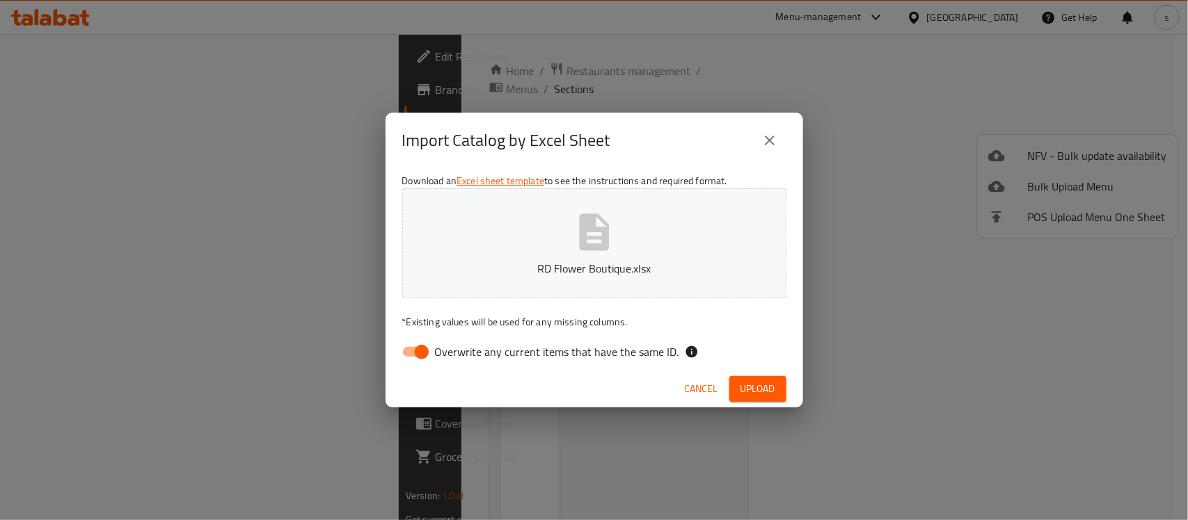
drag, startPoint x: 418, startPoint y: 356, endPoint x: 485, endPoint y: 378, distance: 70.4
click at [429, 358] on input "Overwrite any current items that have the same ID." at bounding box center [421, 352] width 79 height 26
checkbox input "false"
click at [774, 388] on span "Upload" at bounding box center [757, 389] width 35 height 17
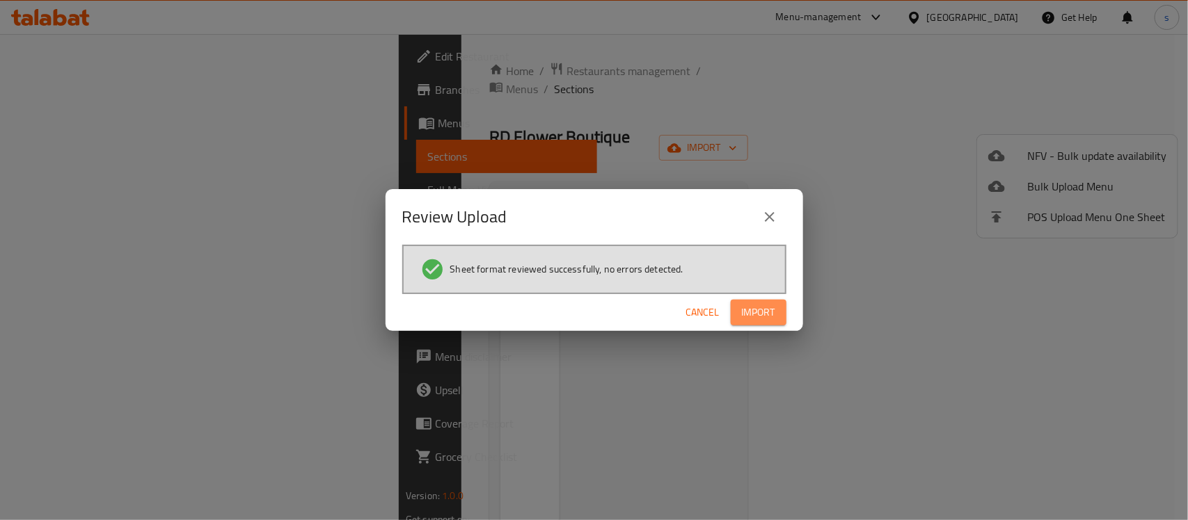
click at [759, 308] on span "Import" at bounding box center [758, 312] width 33 height 17
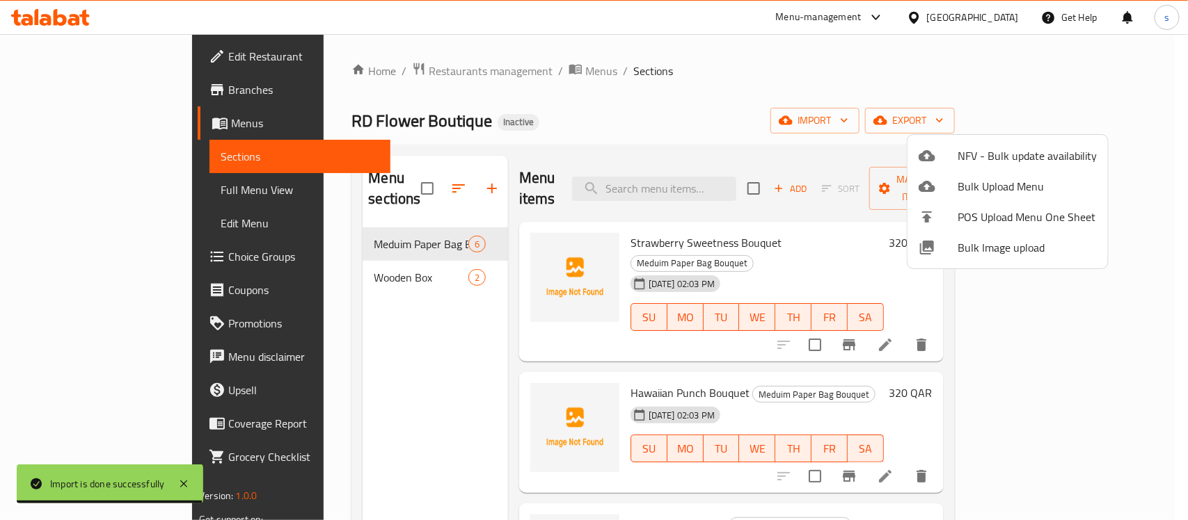
click at [801, 72] on div at bounding box center [594, 260] width 1188 height 520
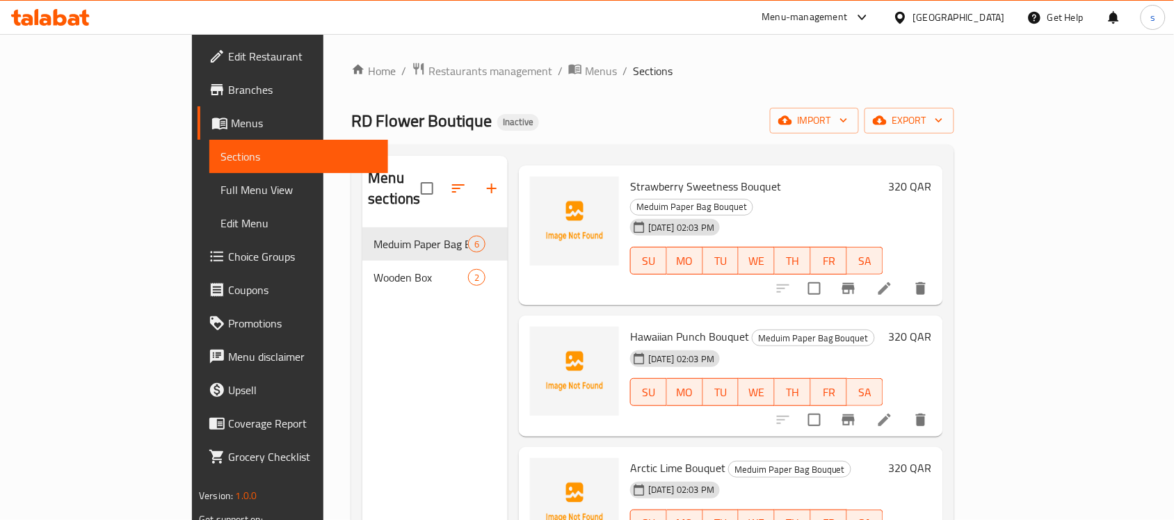
scroll to position [87, 0]
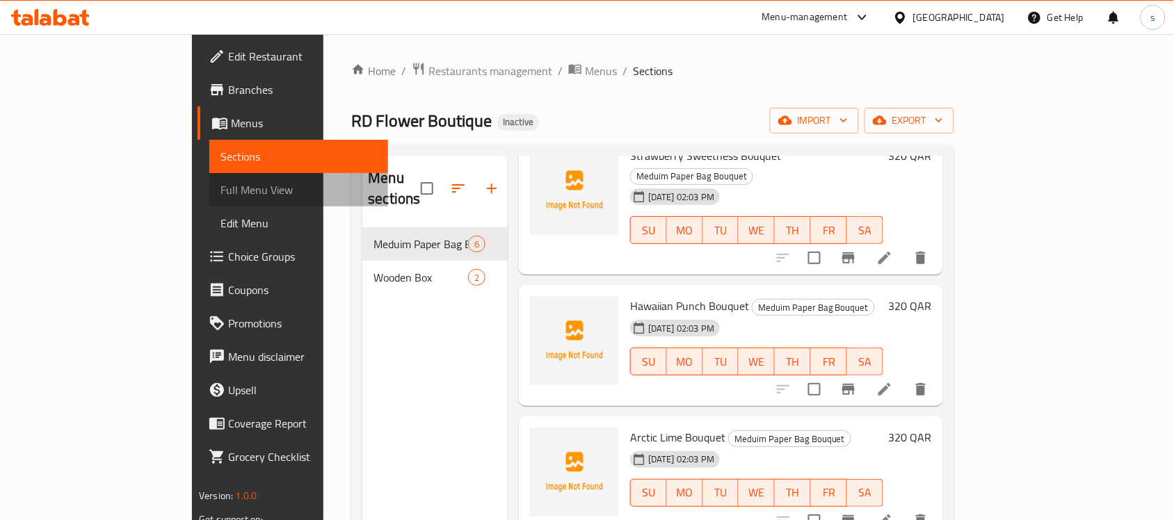
click at [221, 193] on span "Full Menu View" at bounding box center [299, 190] width 157 height 17
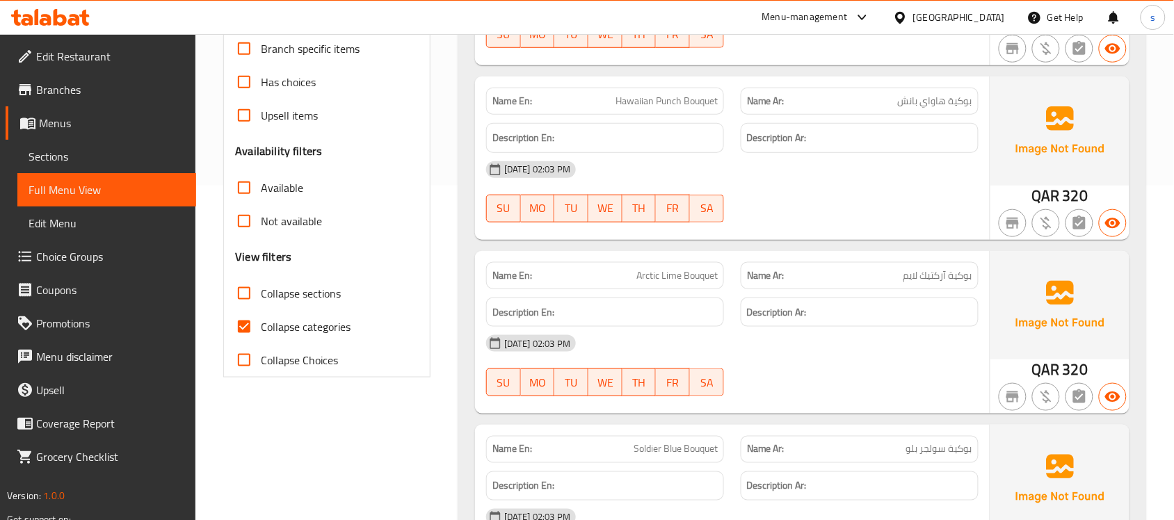
scroll to position [435, 0]
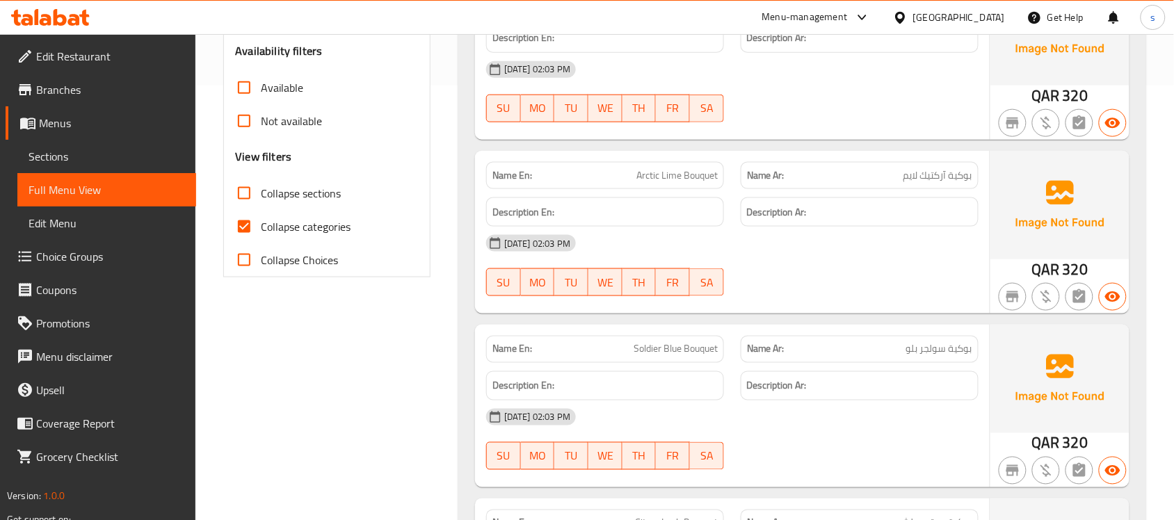
click at [296, 230] on span "Collapse categories" at bounding box center [306, 226] width 90 height 17
click at [261, 230] on input "Collapse categories" at bounding box center [244, 226] width 33 height 33
checkbox input "false"
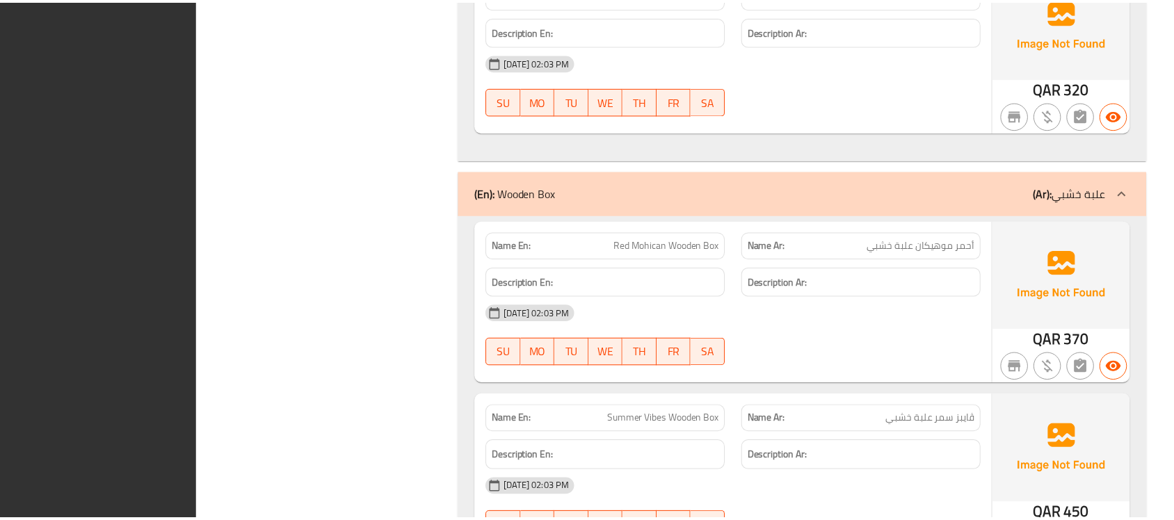
scroll to position [1233, 0]
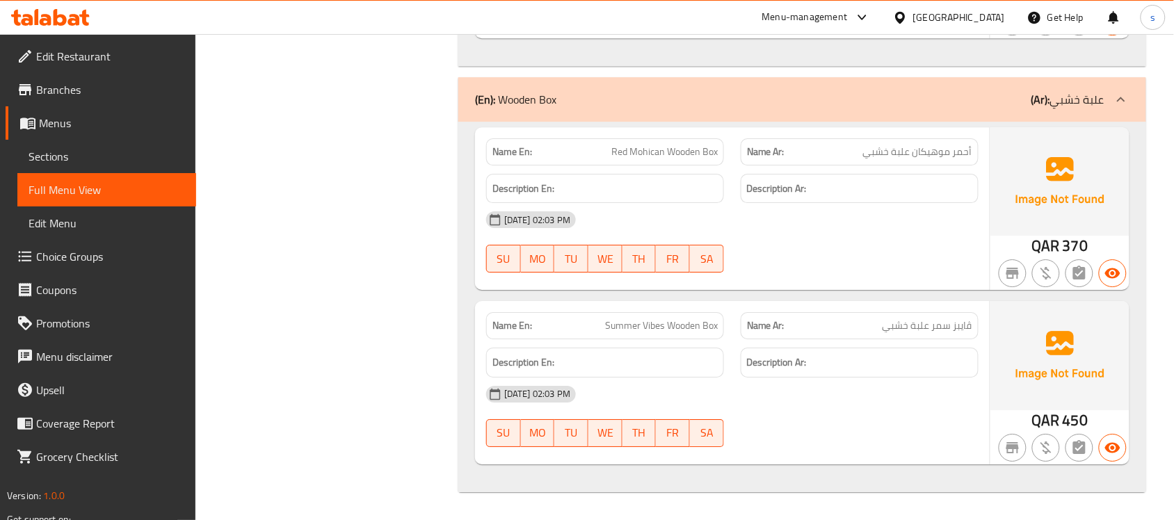
click at [67, 21] on icon at bounding box center [50, 17] width 79 height 17
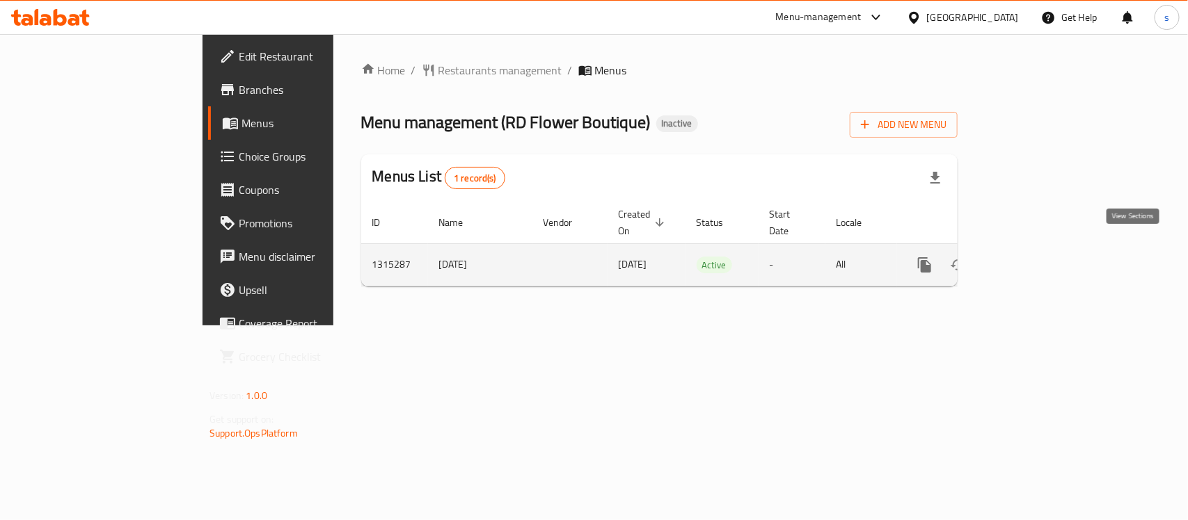
click at [1031, 259] on icon "enhanced table" at bounding box center [1025, 265] width 13 height 13
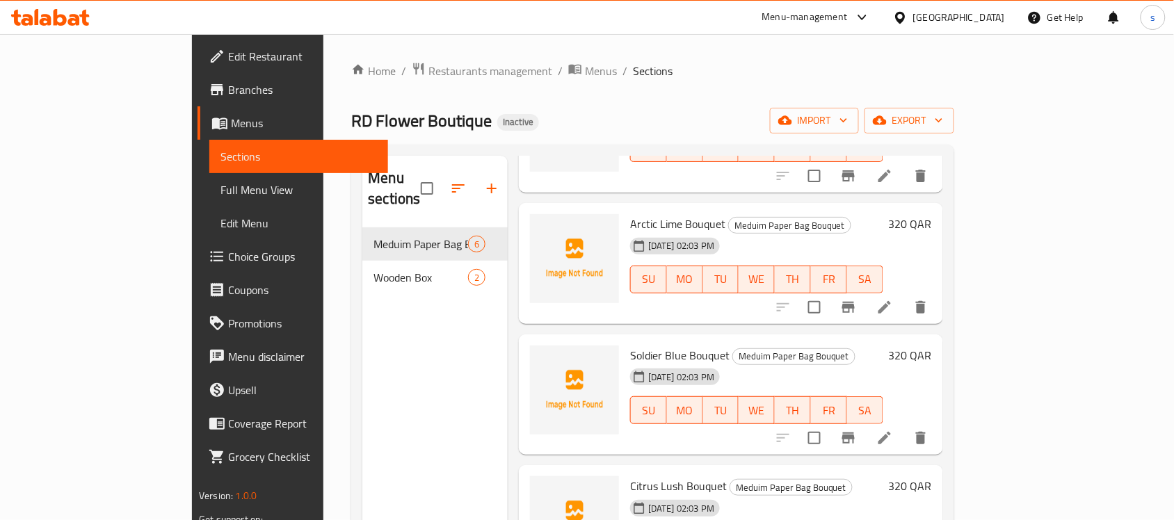
scroll to position [87, 0]
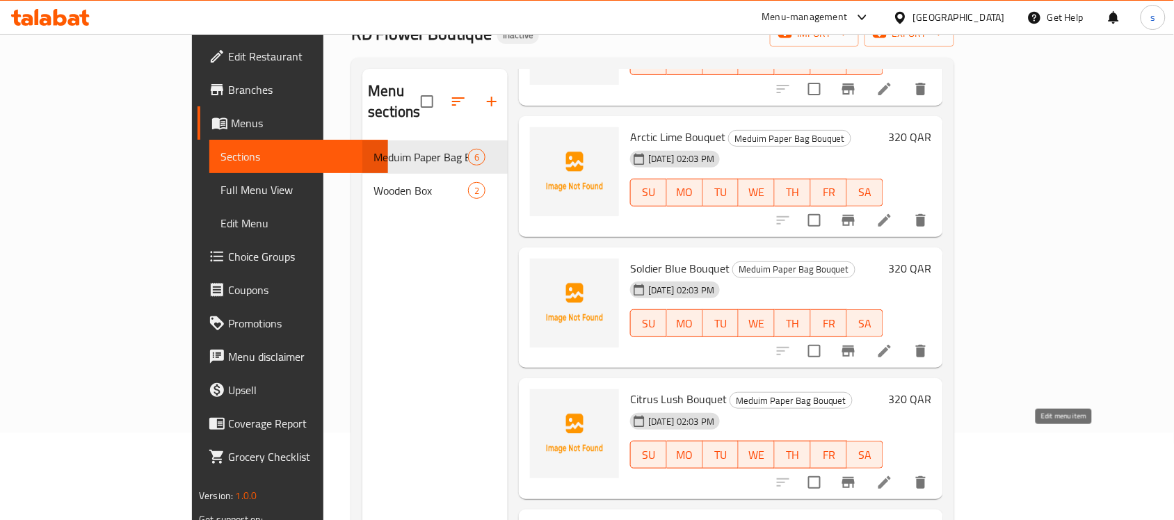
click at [893, 474] on icon at bounding box center [885, 482] width 17 height 17
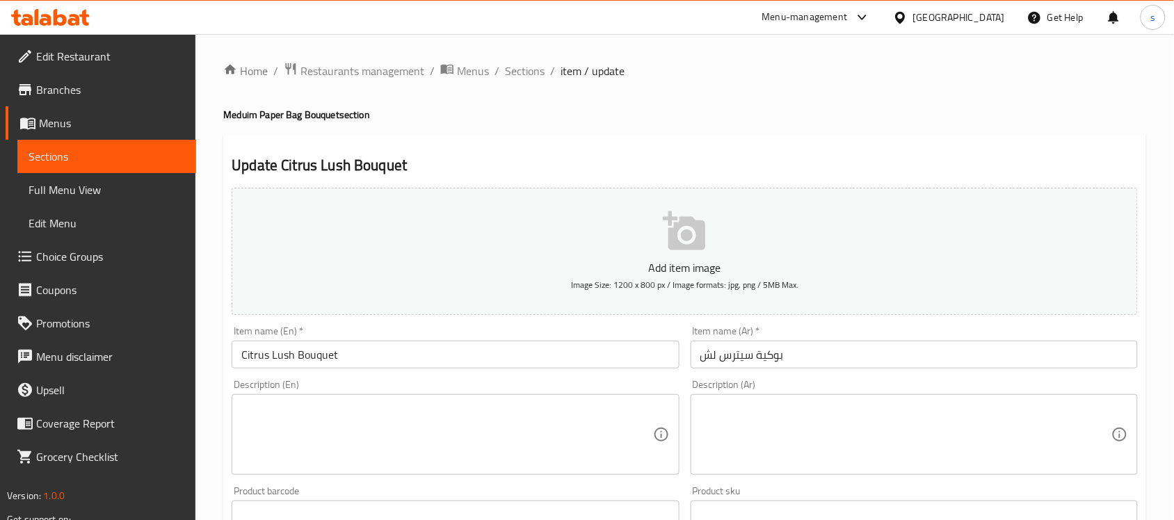
click at [757, 358] on input "بوكية سيترس لش" at bounding box center [914, 355] width 447 height 28
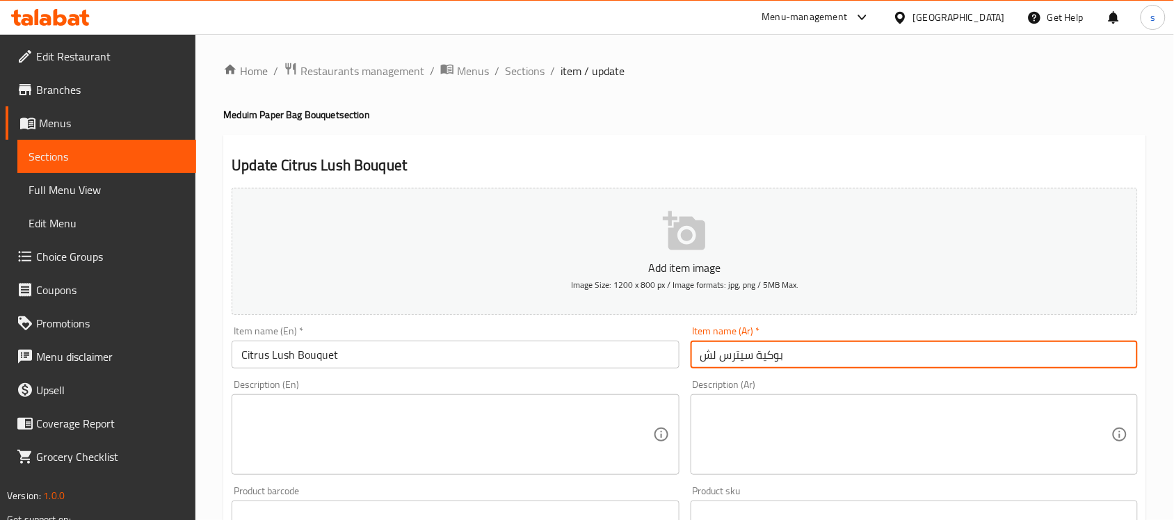
click at [757, 358] on input "بوكية سيترس لش" at bounding box center [914, 355] width 447 height 28
paste input "و"
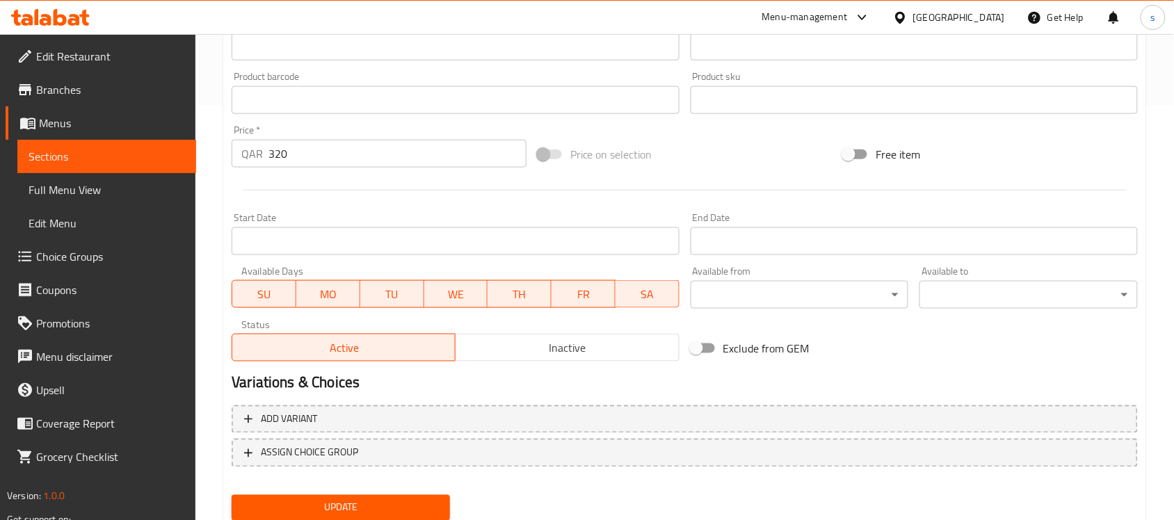
scroll to position [460, 0]
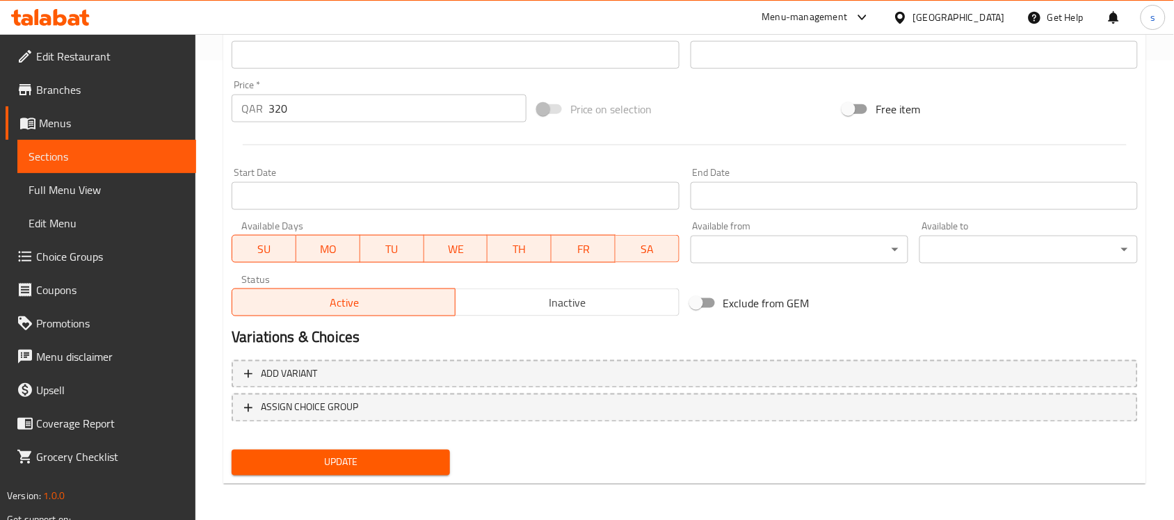
type input "بوكية سيتروس لش"
click at [406, 456] on span "Update" at bounding box center [341, 462] width 196 height 17
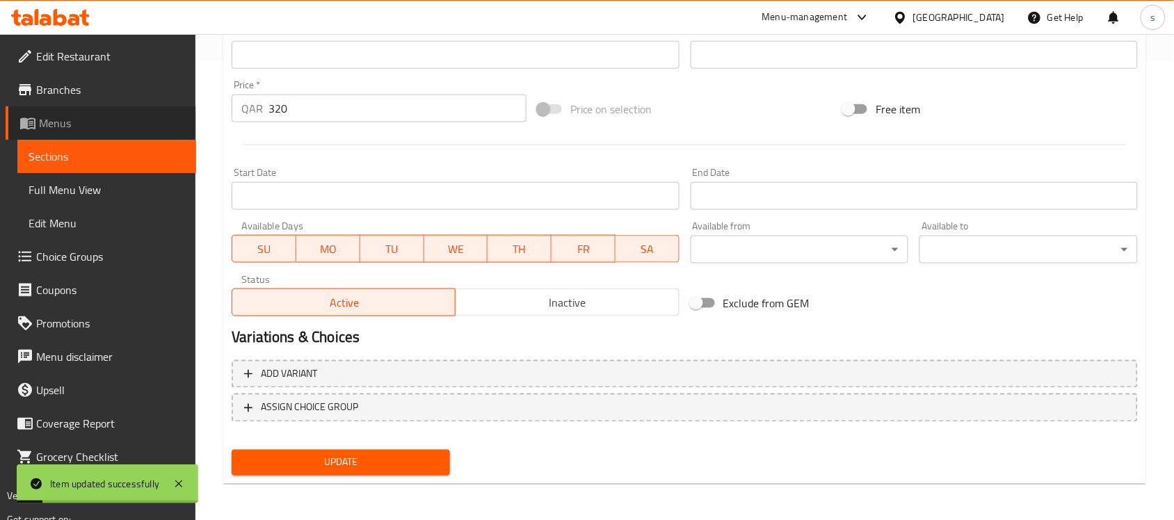
click at [63, 120] on span "Menus" at bounding box center [112, 123] width 146 height 17
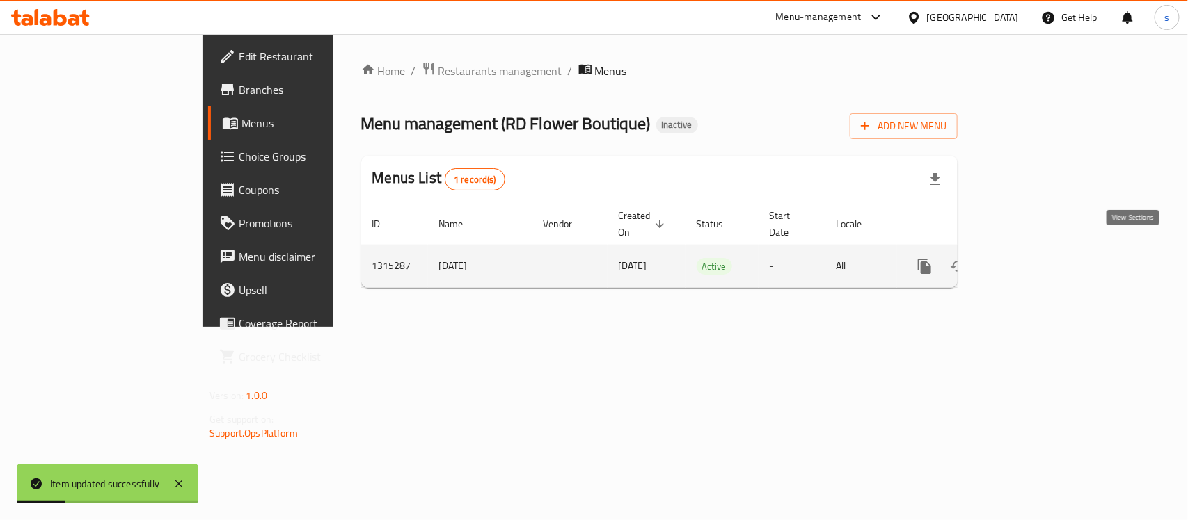
click at [1033, 258] on icon "enhanced table" at bounding box center [1024, 266] width 17 height 17
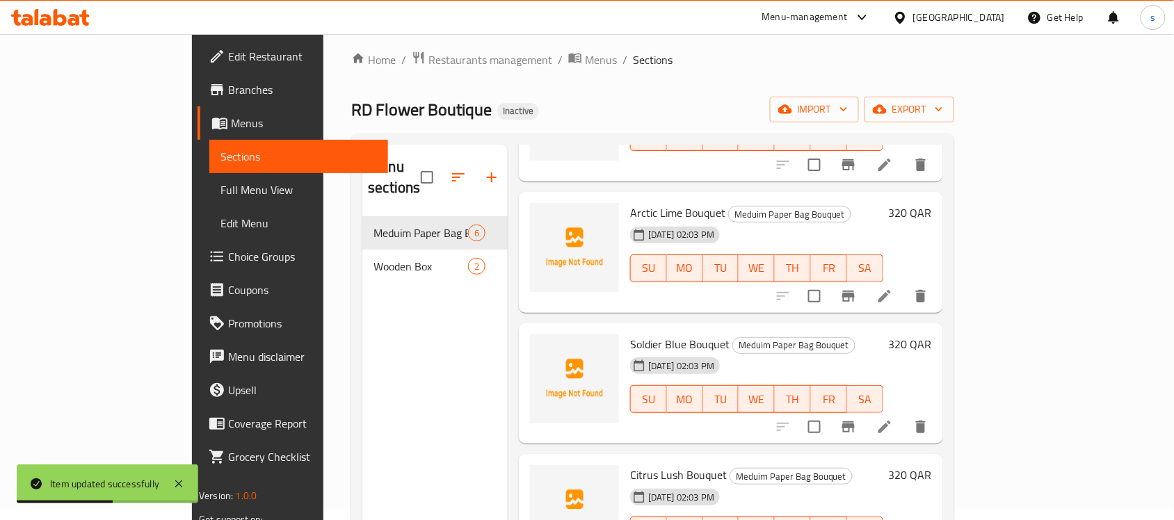
scroll to position [174, 0]
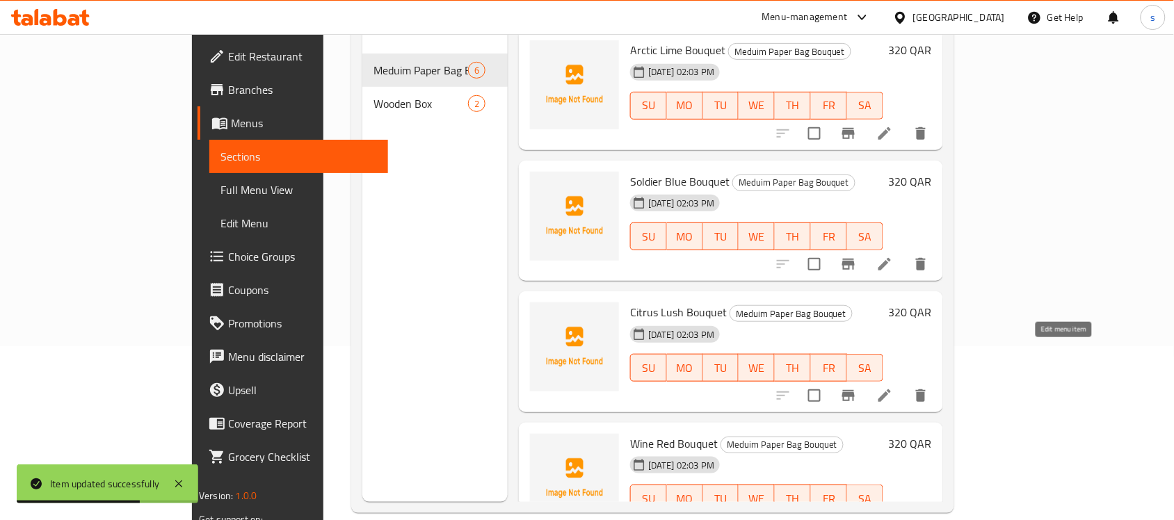
click at [893, 388] on icon at bounding box center [885, 396] width 17 height 17
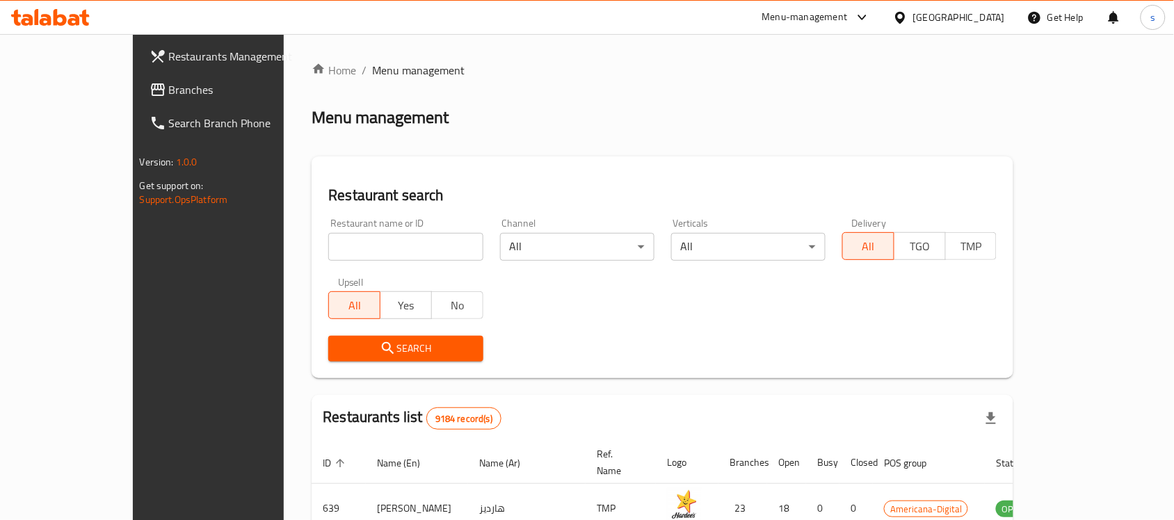
click at [138, 80] on link "Branches" at bounding box center [233, 89] width 191 height 33
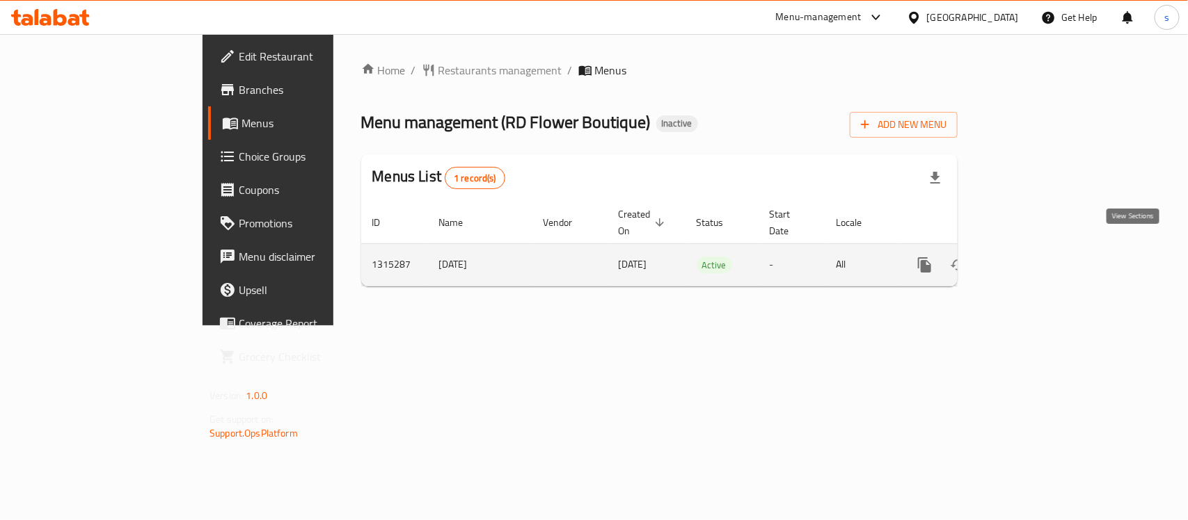
click at [1033, 257] on icon "enhanced table" at bounding box center [1024, 265] width 17 height 17
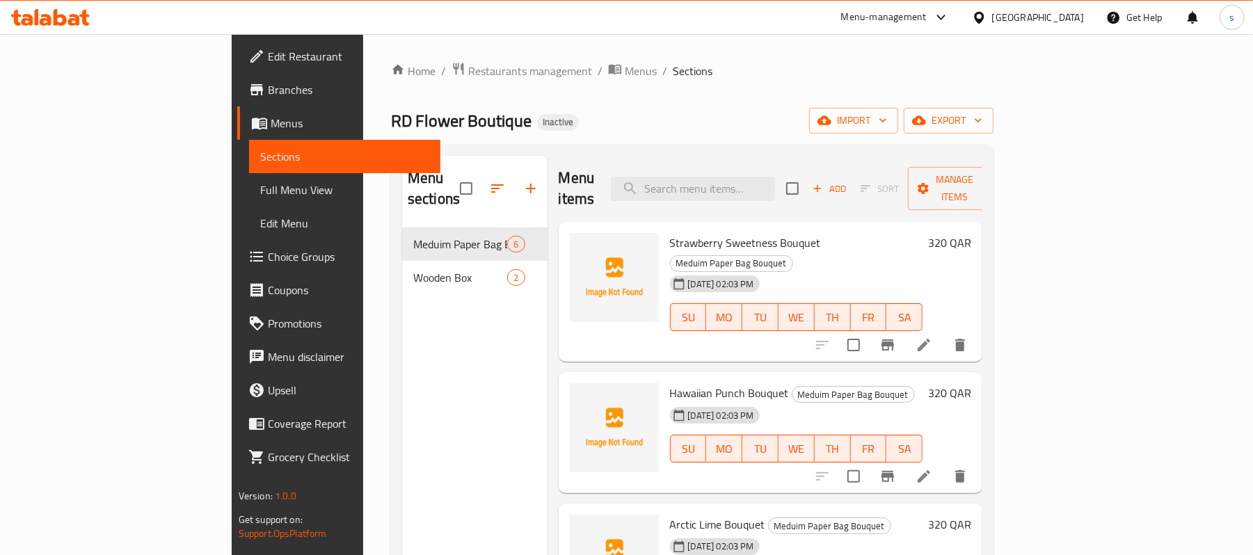
click at [260, 187] on span "Full Menu View" at bounding box center [345, 190] width 170 height 17
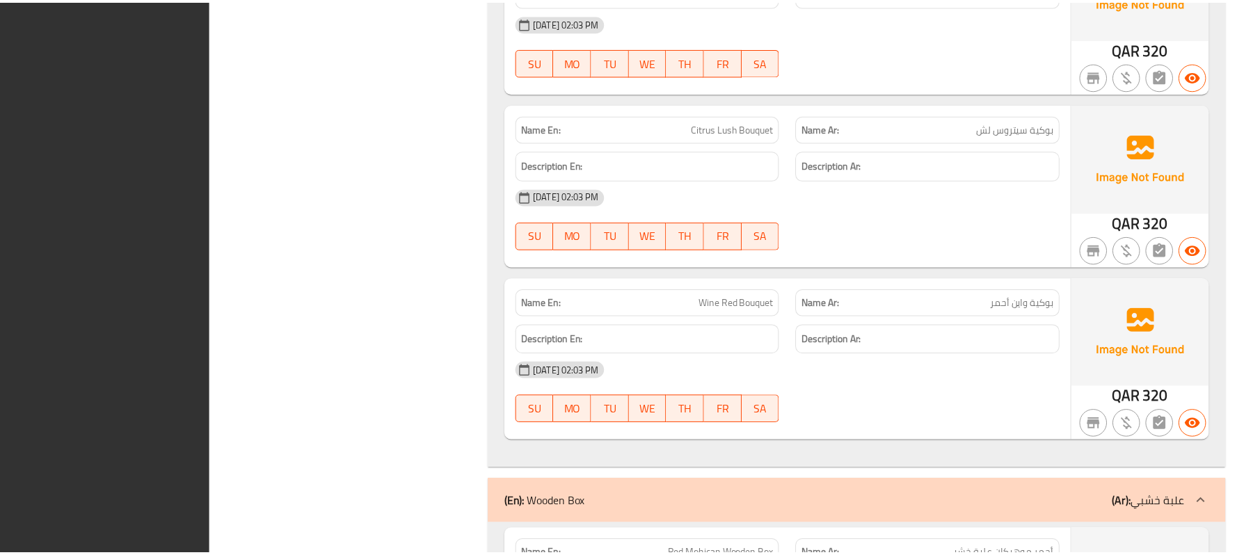
scroll to position [1201, 0]
